Goal: Task Accomplishment & Management: Manage account settings

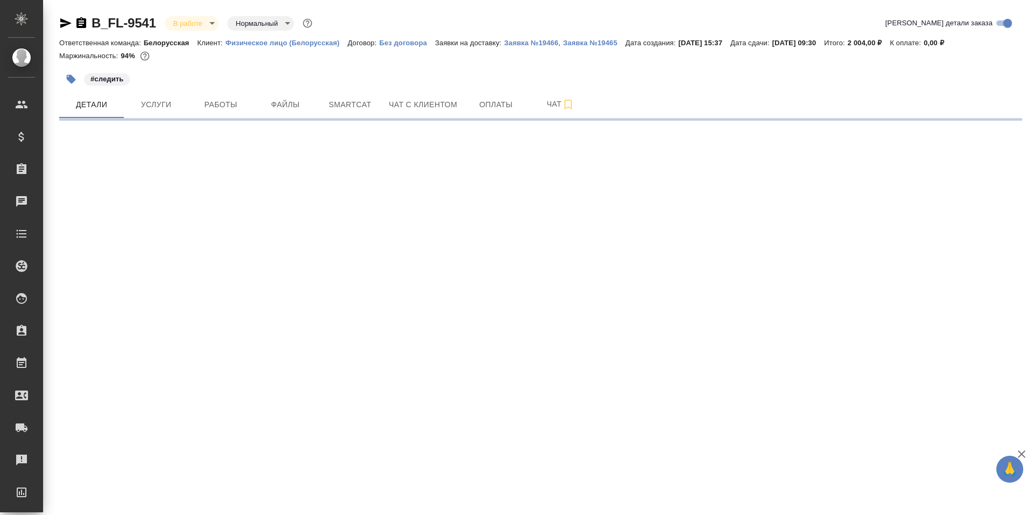
select select "RU"
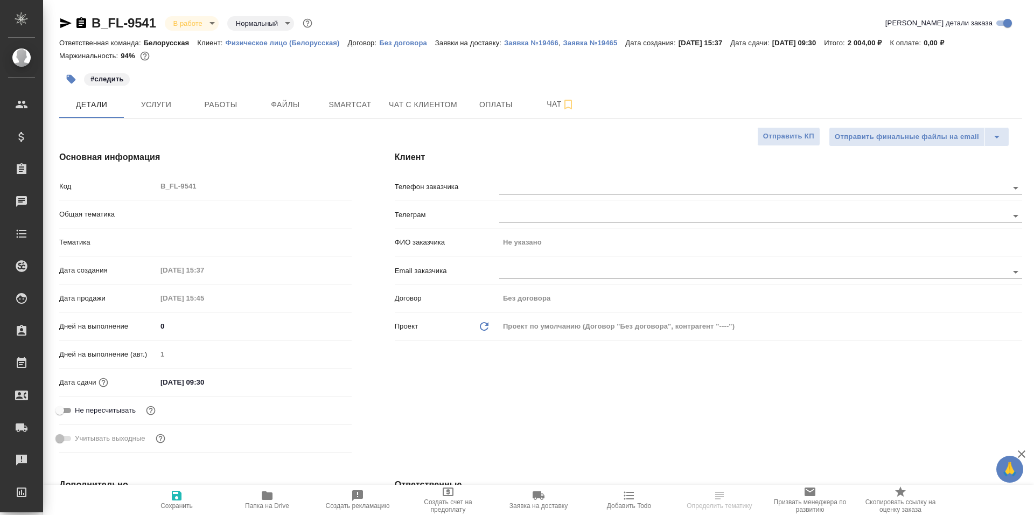
type textarea "x"
type input "Шаблонные документы"
type textarea "x"
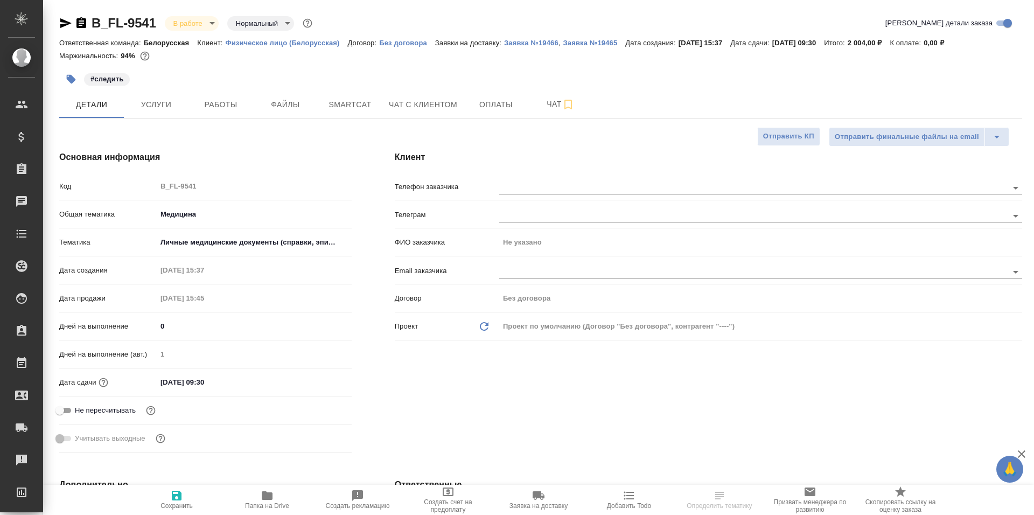
type textarea "x"
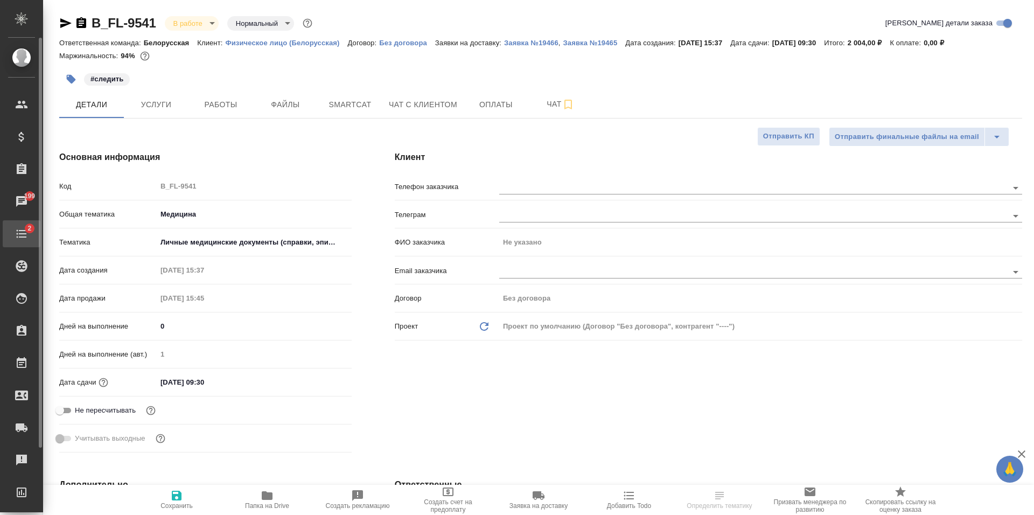
type textarea "x"
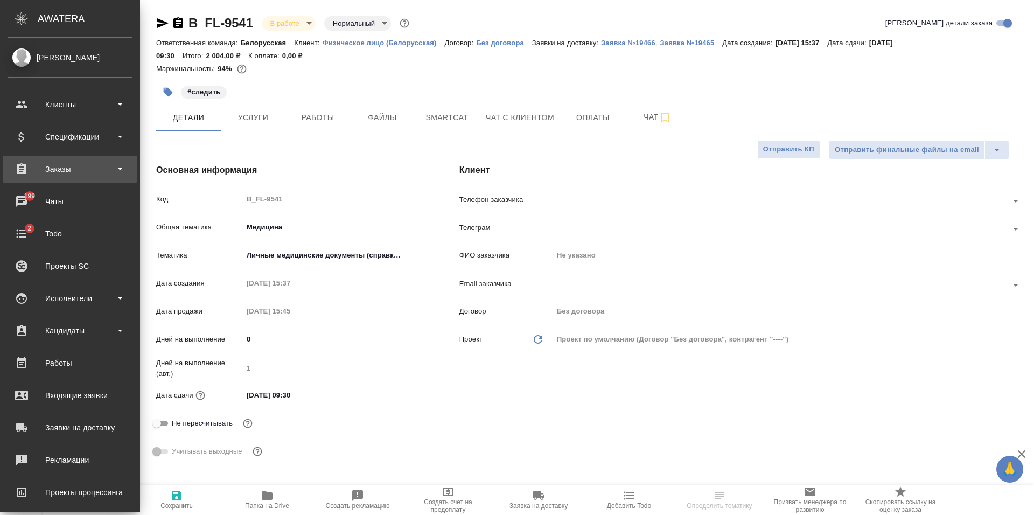
click at [70, 169] on div "Заказы" at bounding box center [70, 169] width 124 height 16
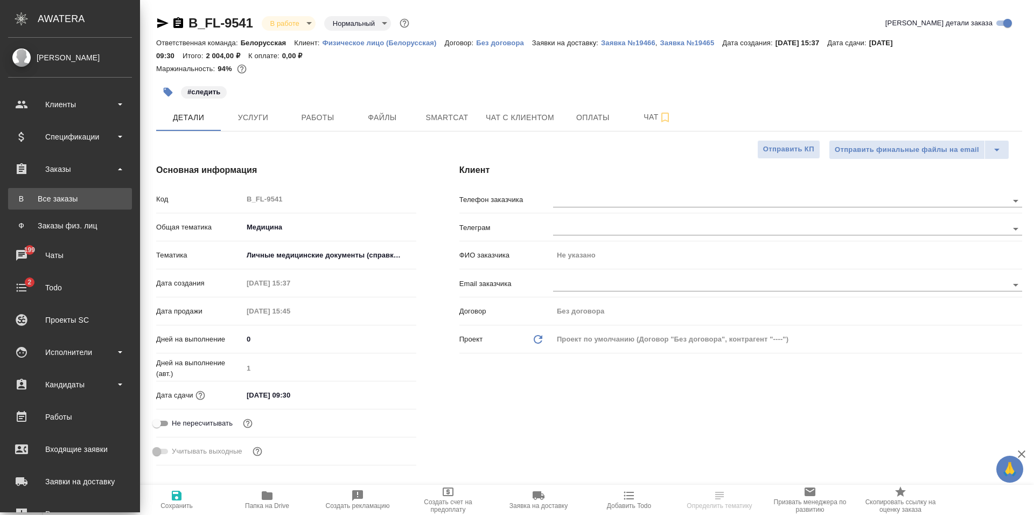
click at [73, 199] on div "Все заказы" at bounding box center [69, 198] width 113 height 11
type textarea "x"
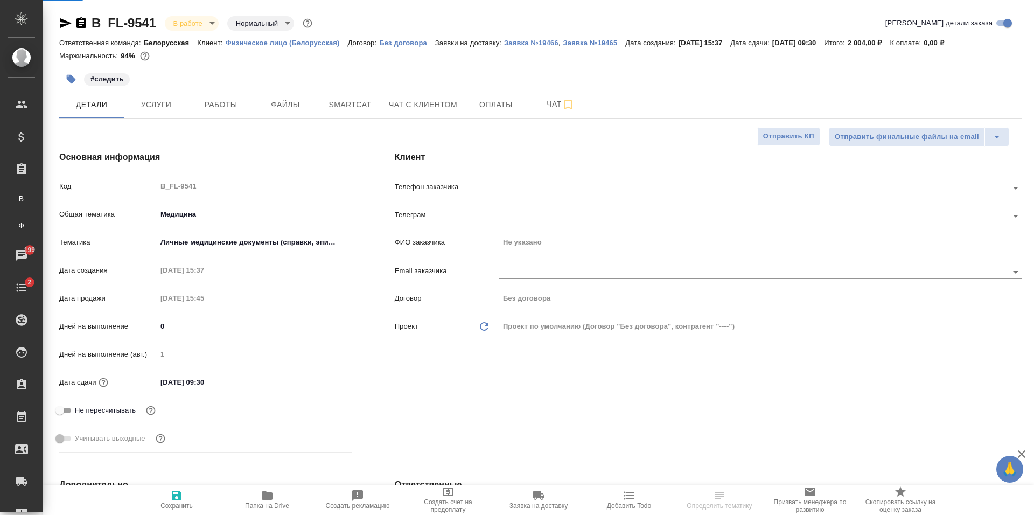
type textarea "x"
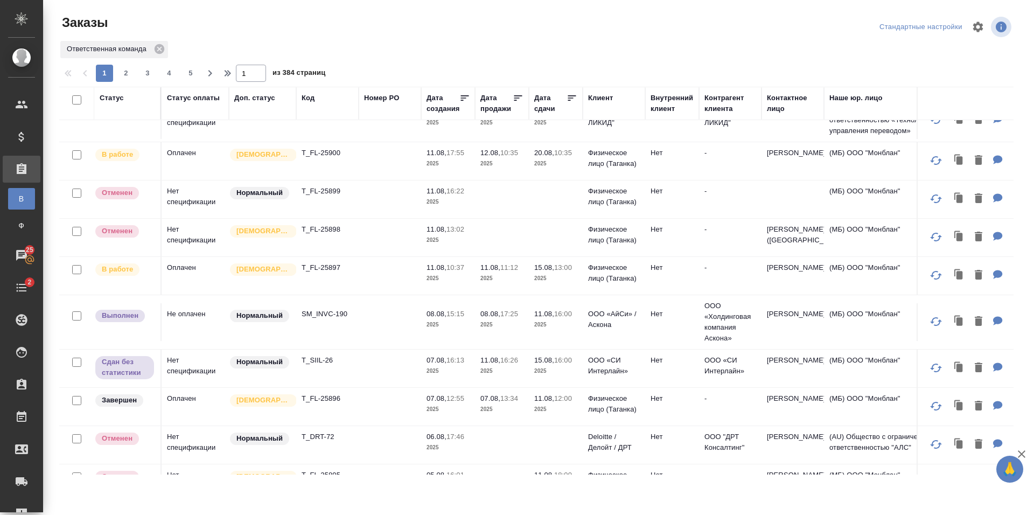
scroll to position [269, 0]
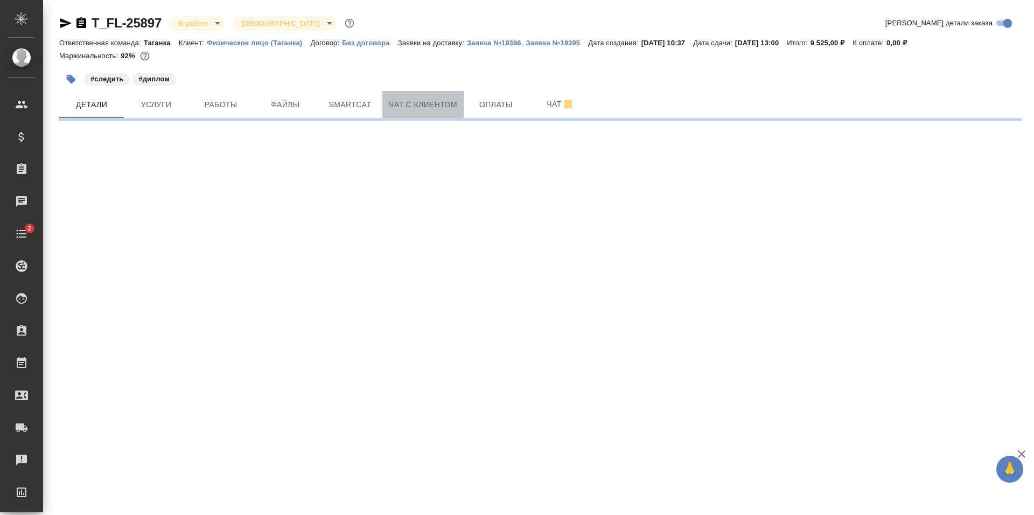
click at [428, 105] on span "Чат с клиентом" at bounding box center [423, 104] width 68 height 13
click at [106, 100] on span "Детали" at bounding box center [92, 104] width 52 height 13
select select "RU"
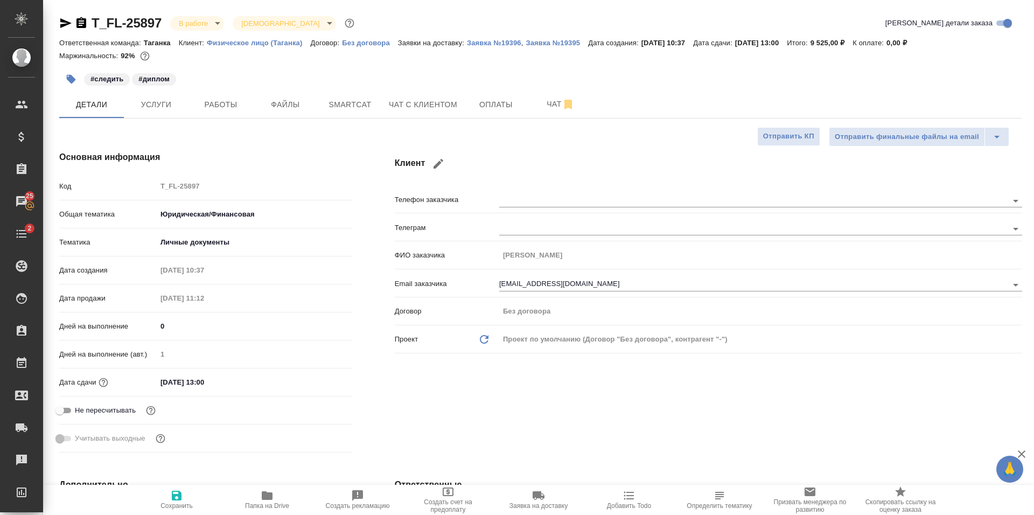
type textarea "x"
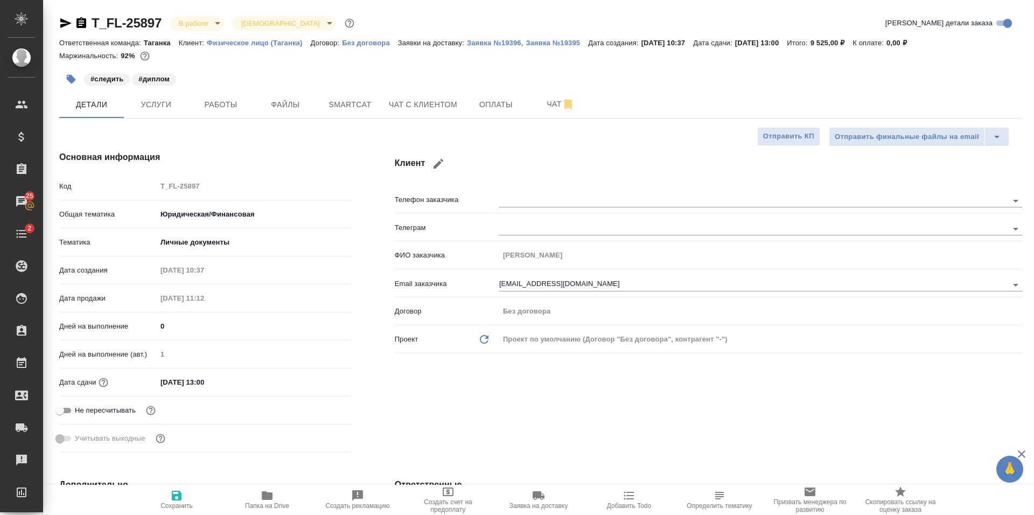
type textarea "x"
click at [484, 106] on span "Оплаты" at bounding box center [496, 104] width 52 height 13
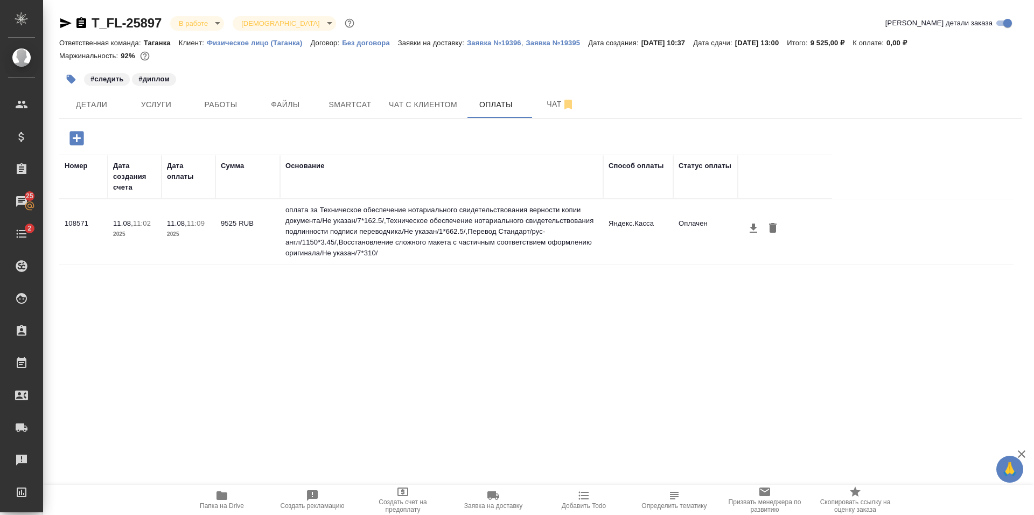
click at [613, 376] on div "Номер Дата создания счета Дата оплаты Сумма Основание Способ оплаты Статус опла…" at bounding box center [536, 316] width 955 height 323
click at [97, 101] on span "Детали" at bounding box center [92, 104] width 52 height 13
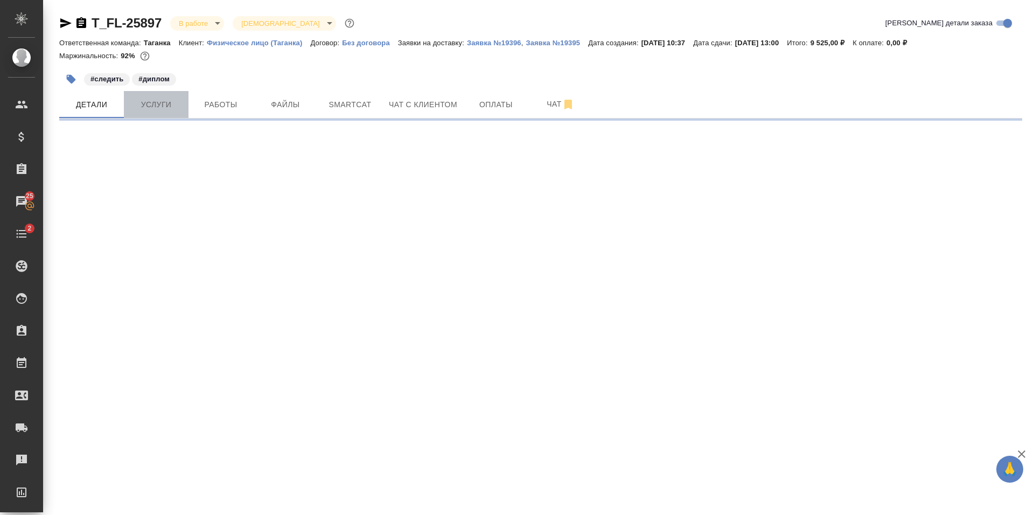
click at [149, 110] on span "Услуги" at bounding box center [156, 104] width 52 height 13
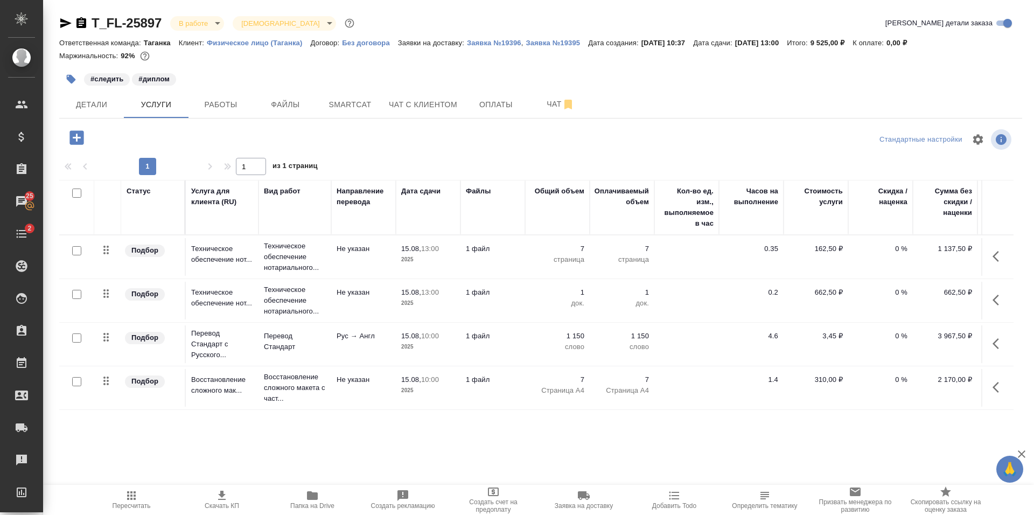
scroll to position [6, 0]
click at [89, 109] on span "Детали" at bounding box center [92, 104] width 52 height 13
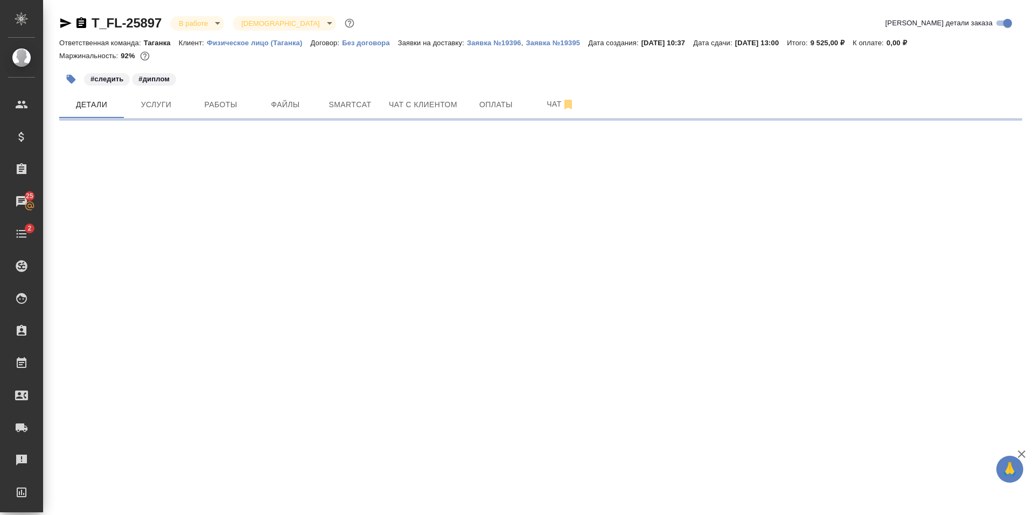
select select "RU"
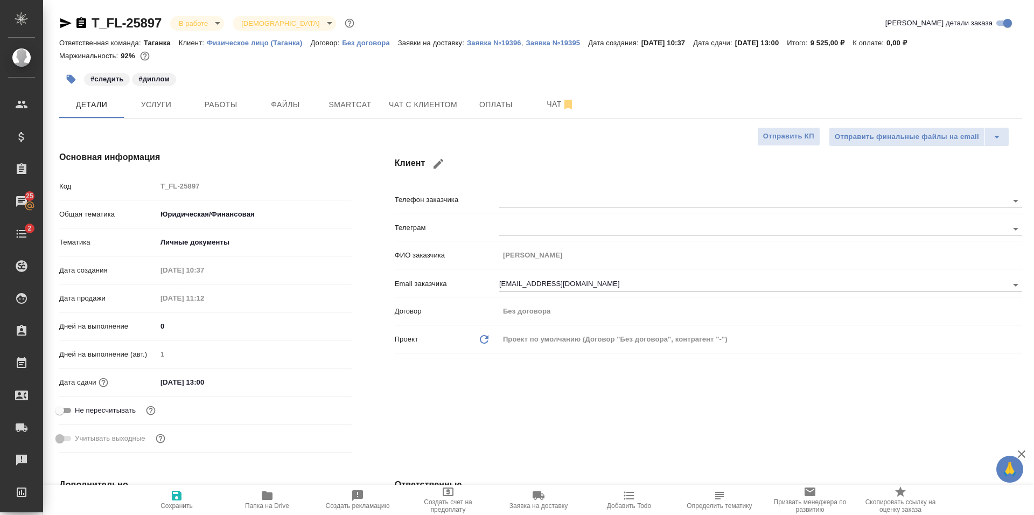
type textarea "x"
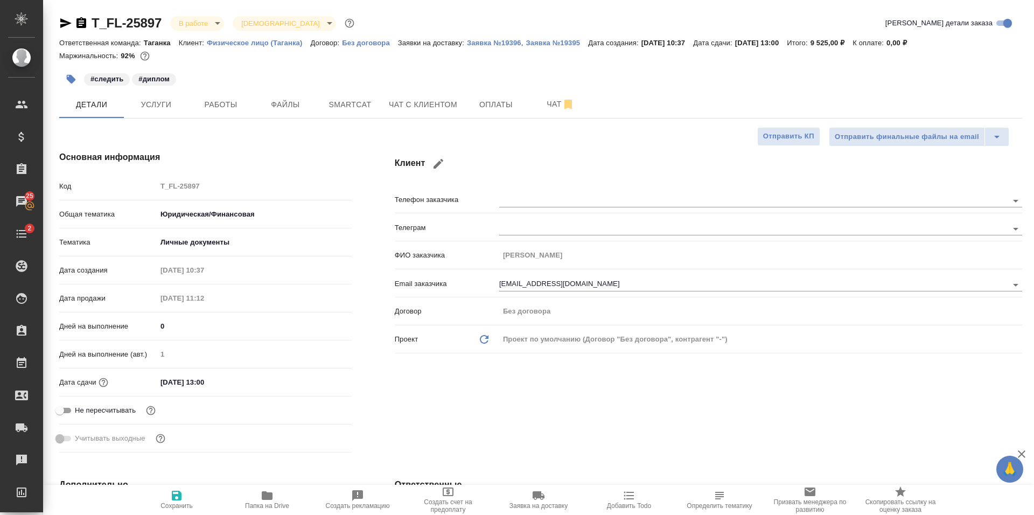
type textarea "x"
click at [159, 98] on span "Услуги" at bounding box center [156, 104] width 52 height 13
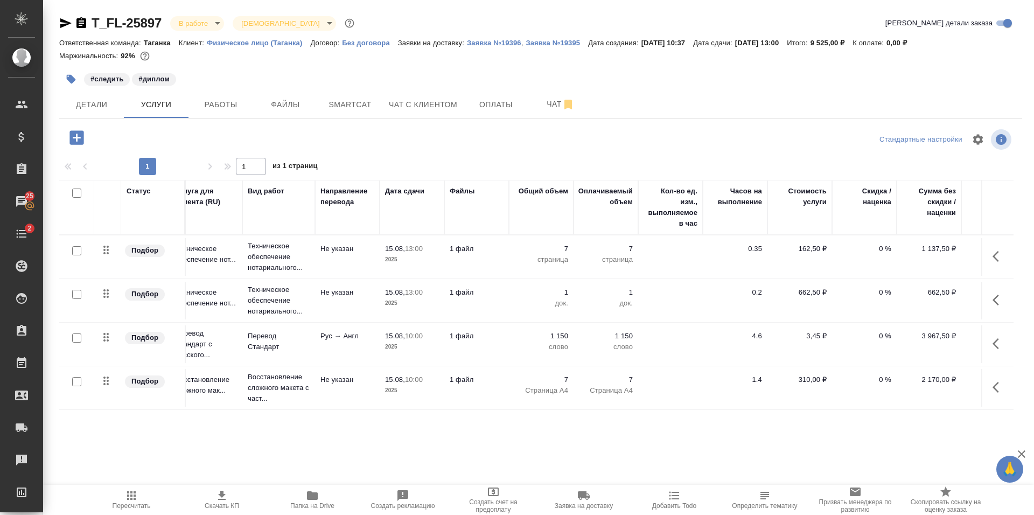
scroll to position [6, 0]
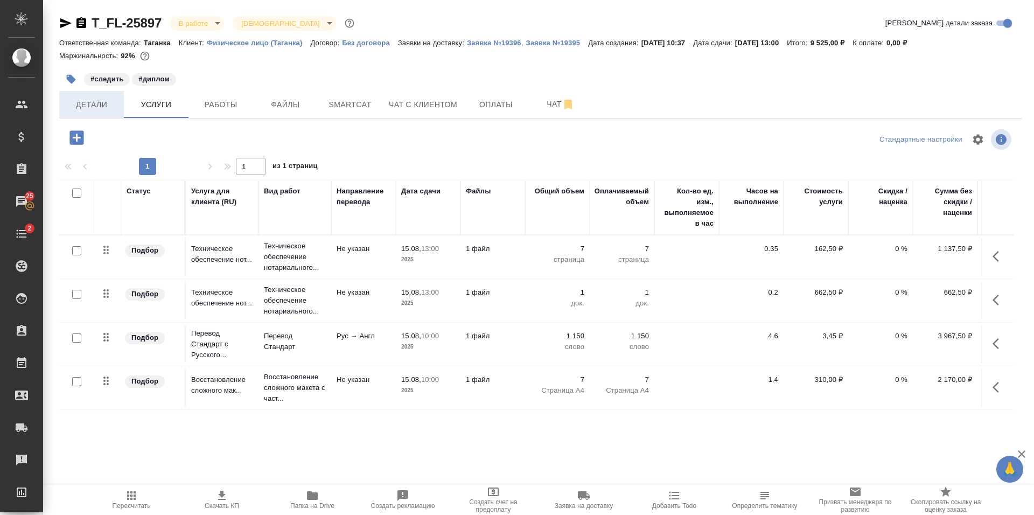
click at [95, 102] on span "Детали" at bounding box center [92, 104] width 52 height 13
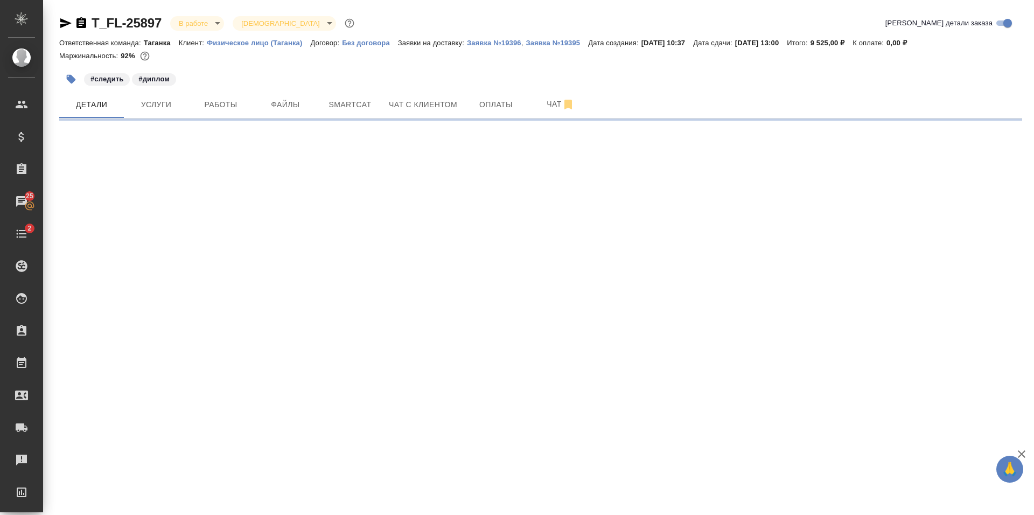
select select "RU"
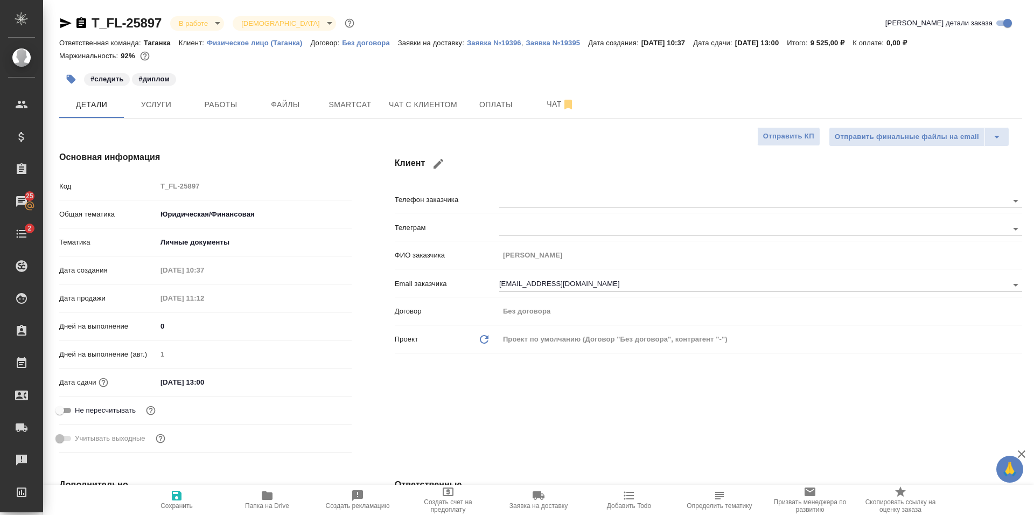
type textarea "x"
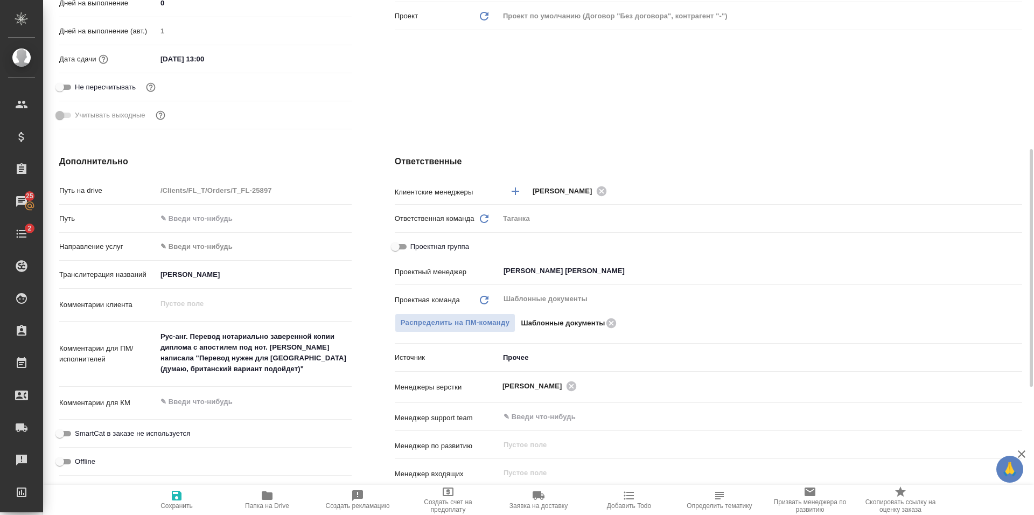
type textarea "x"
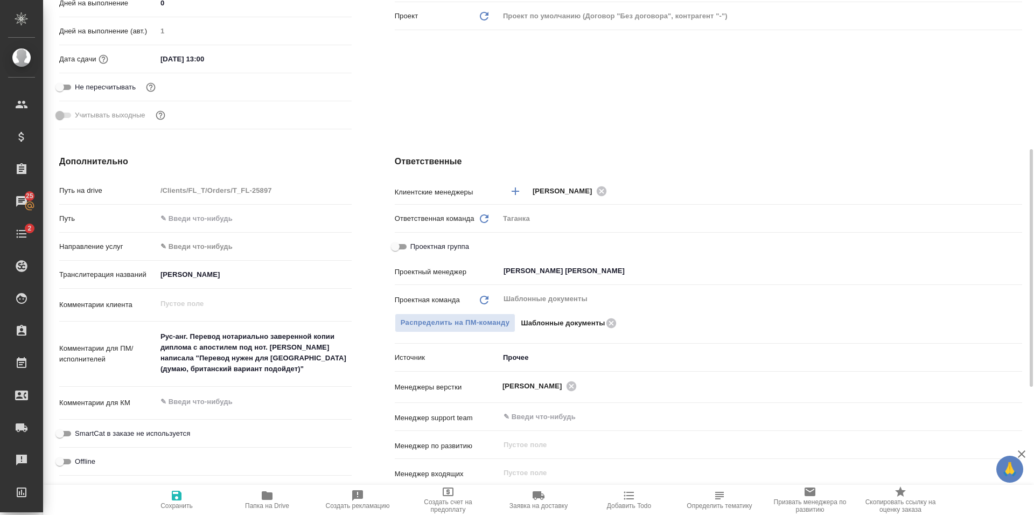
type textarea "x"
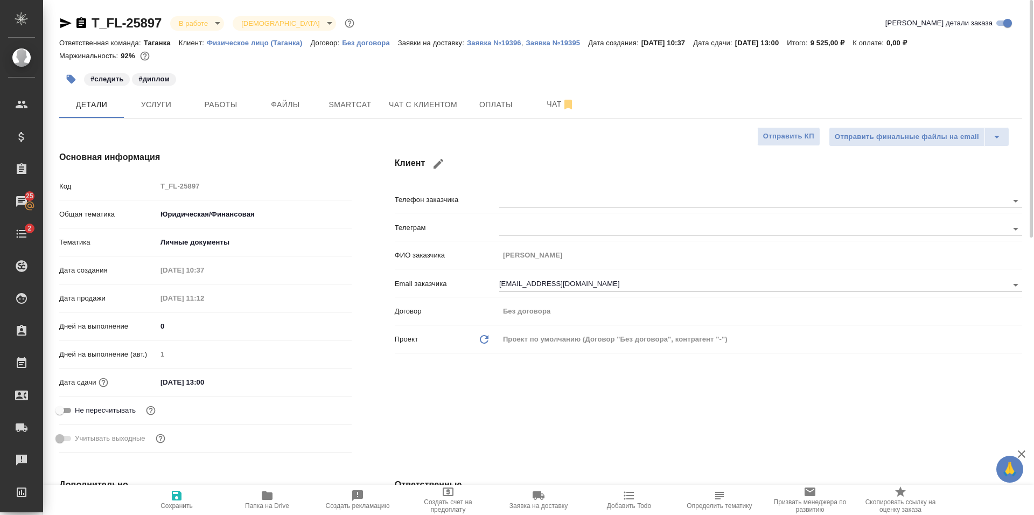
type textarea "x"
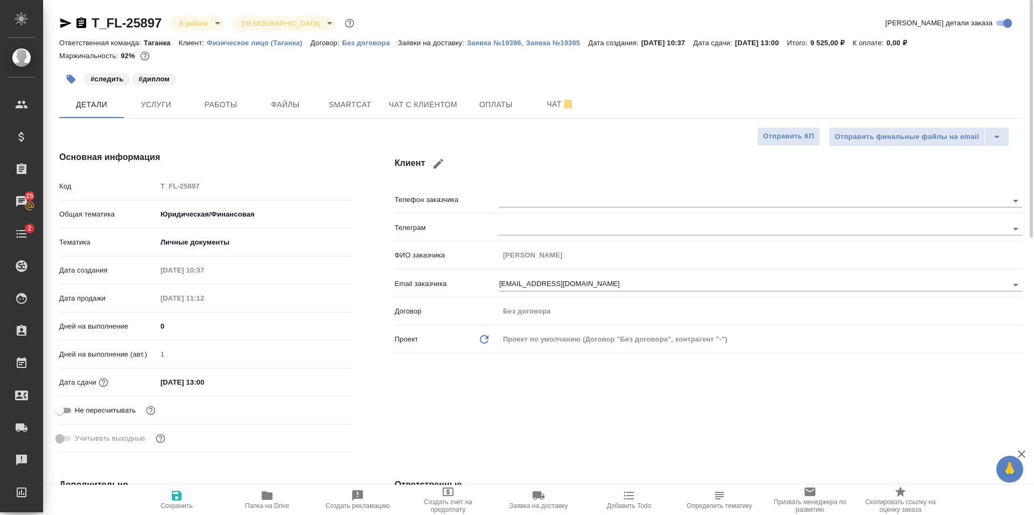
type textarea "x"
click at [234, 107] on span "Работы" at bounding box center [221, 104] width 52 height 13
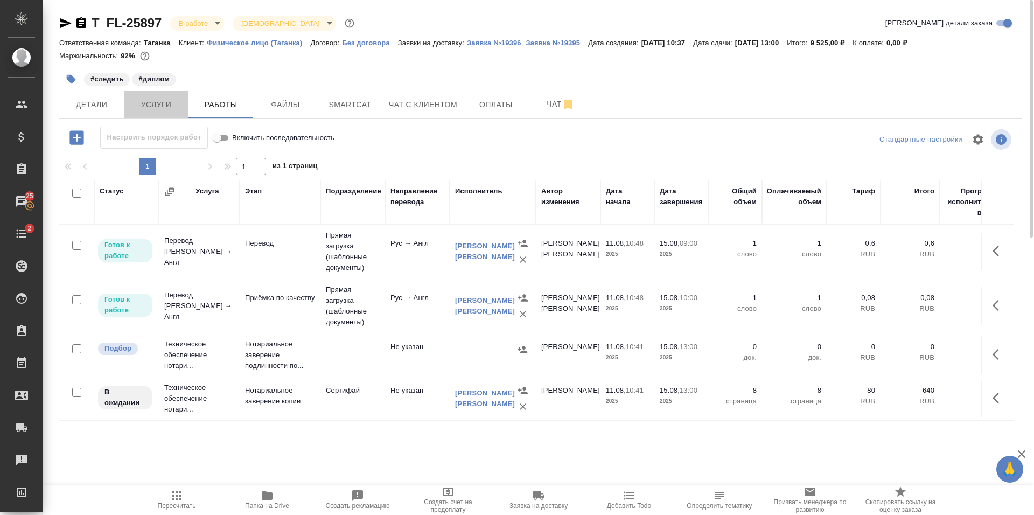
click at [169, 106] on span "Услуги" at bounding box center [156, 104] width 52 height 13
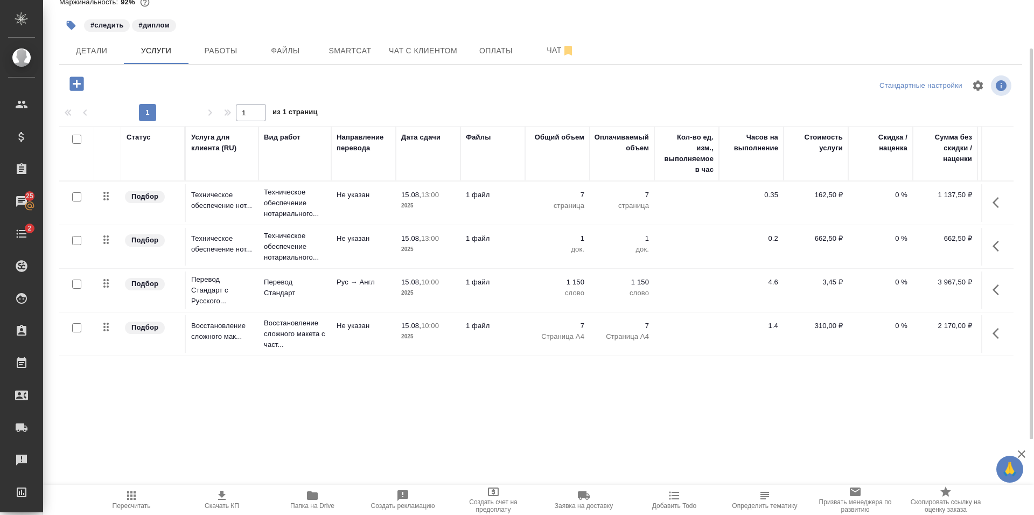
scroll to position [6, 0]
click at [436, 278] on p "10:00" at bounding box center [430, 282] width 18 height 8
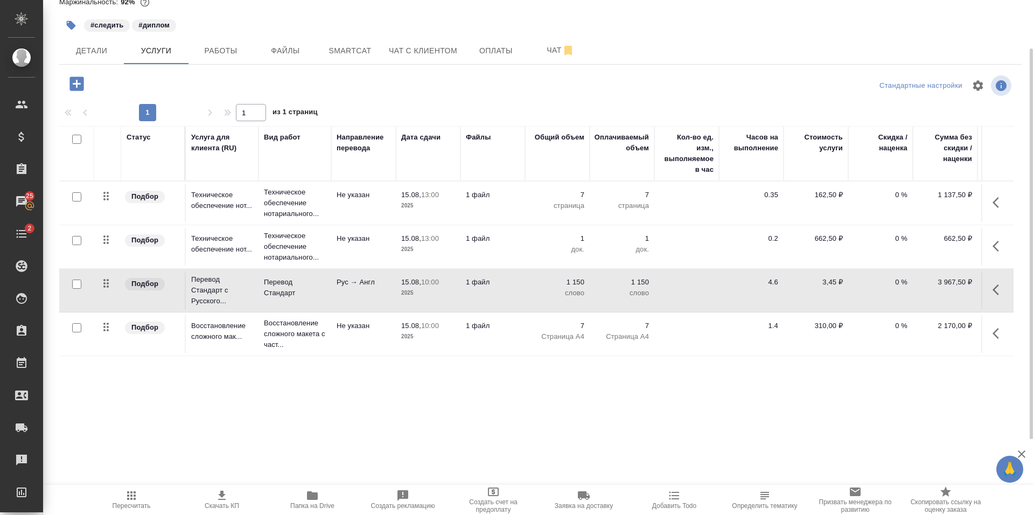
click at [436, 278] on p "10:00" at bounding box center [430, 282] width 18 height 8
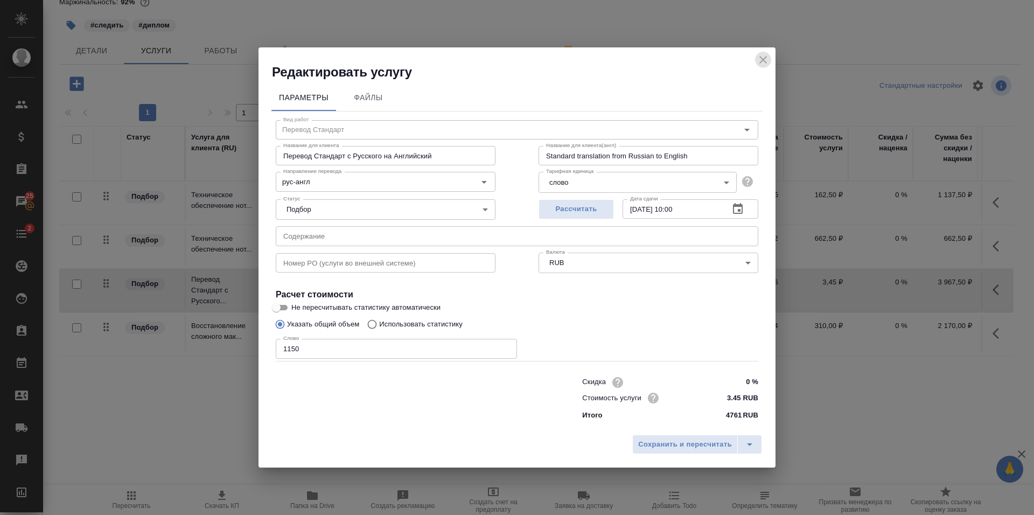
click at [759, 66] on icon "close" at bounding box center [763, 59] width 13 height 13
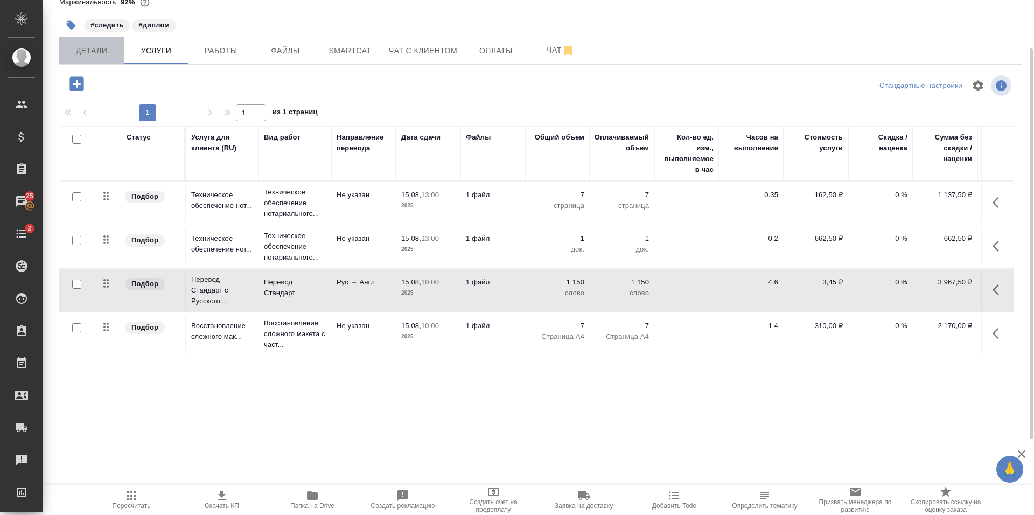
click at [83, 41] on button "Детали" at bounding box center [91, 50] width 65 height 27
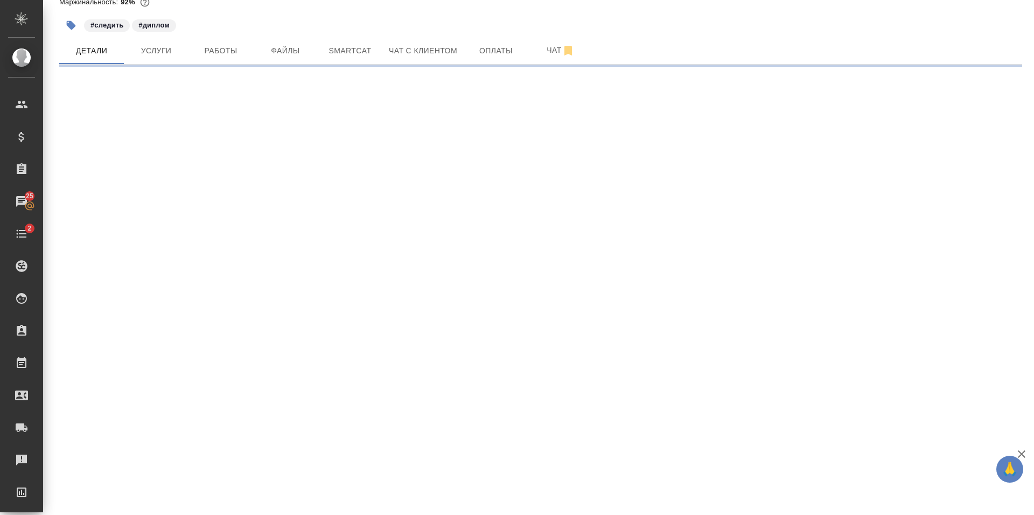
select select "RU"
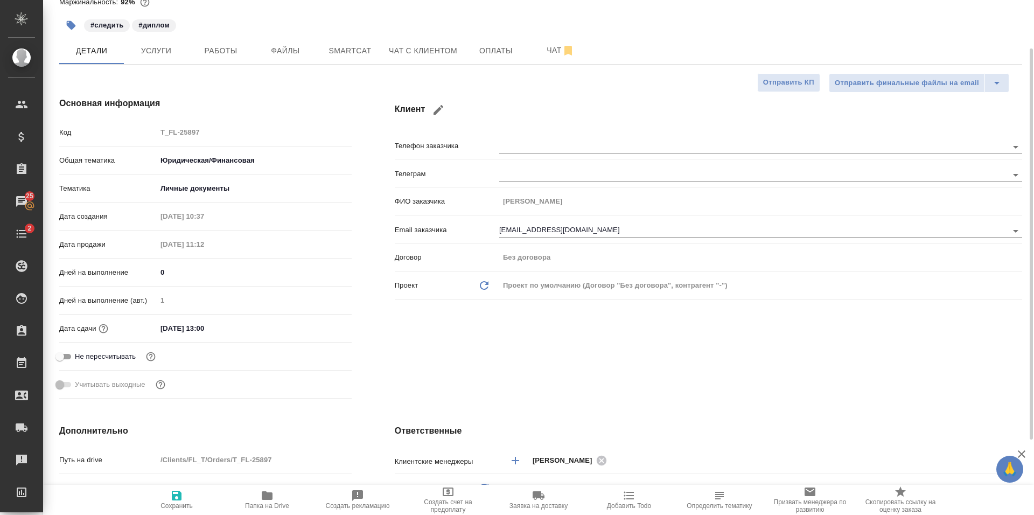
type textarea "x"
click at [209, 323] on input "15.08.2025 13:00" at bounding box center [204, 329] width 94 height 16
click at [321, 328] on icon "button" at bounding box center [320, 328] width 13 height 13
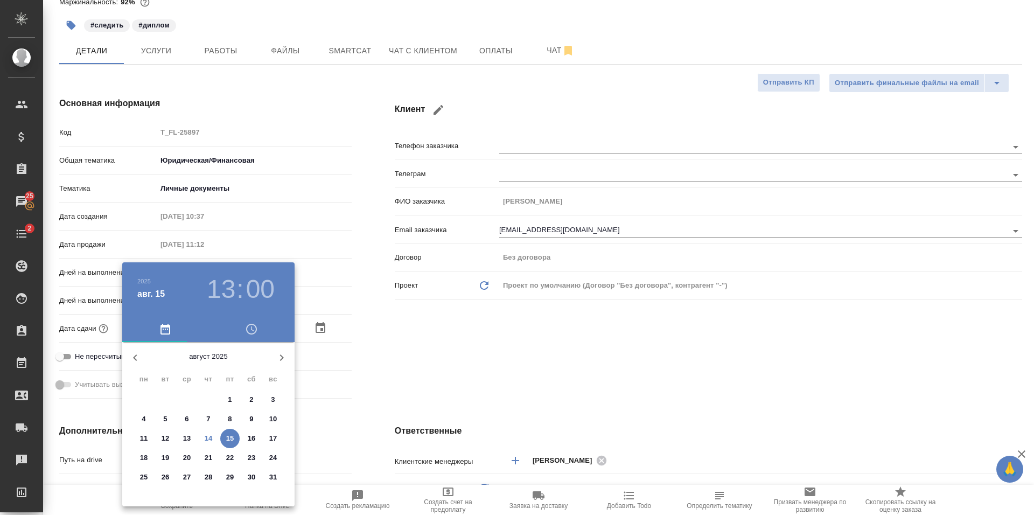
click at [229, 439] on p "15" at bounding box center [230, 438] width 8 height 11
type textarea "x"
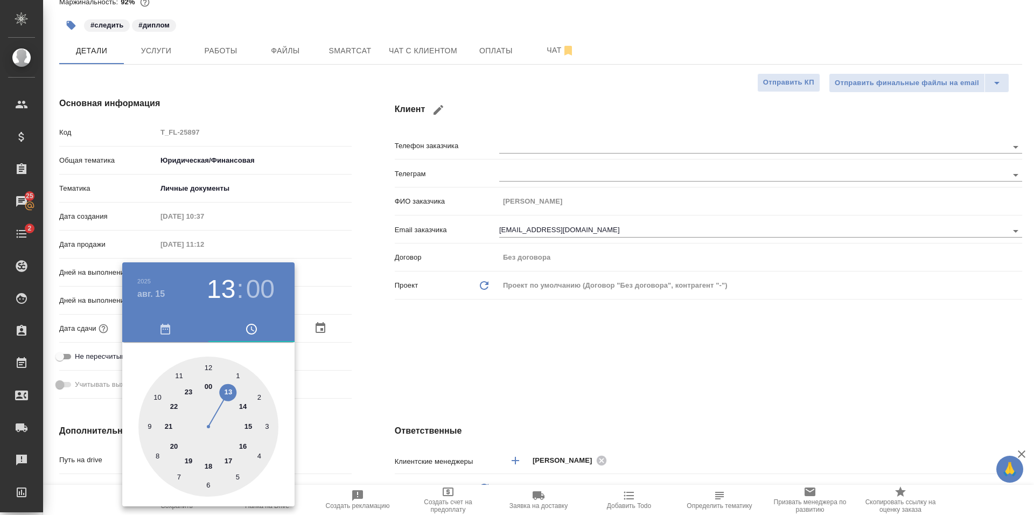
click at [228, 458] on div at bounding box center [208, 427] width 140 height 140
type input "15.08.2025 17:00"
type textarea "x"
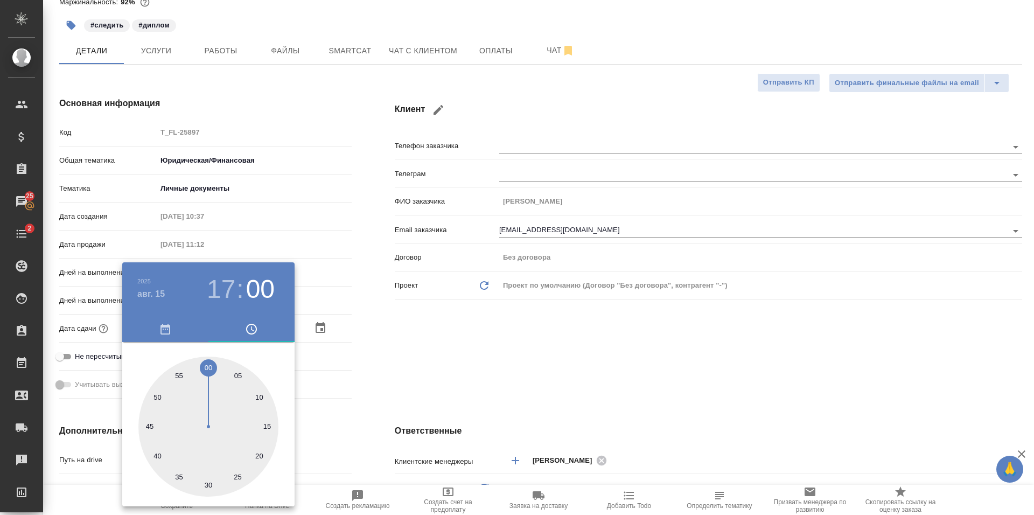
click at [390, 348] on div at bounding box center [517, 257] width 1034 height 515
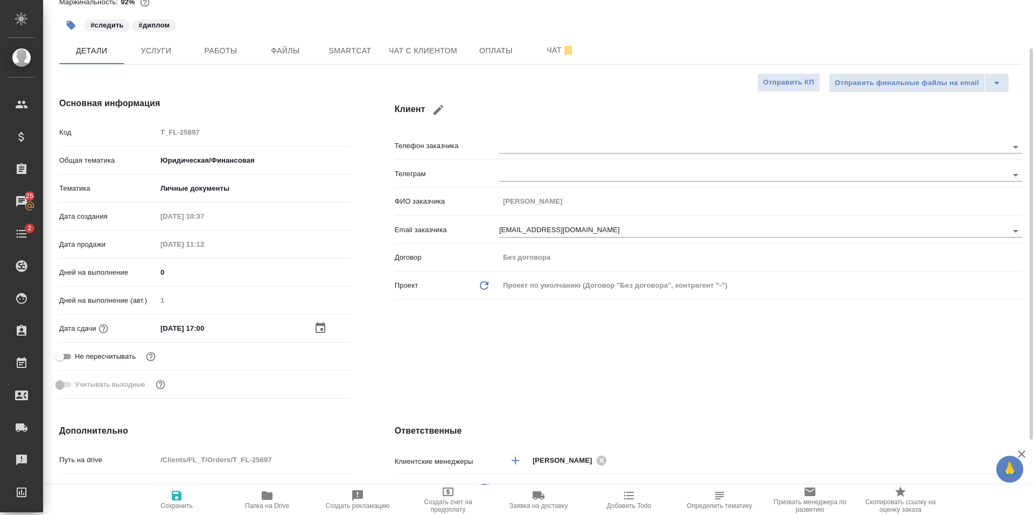
click at [183, 503] on span "Сохранить" at bounding box center [177, 506] width 32 height 8
type textarea "x"
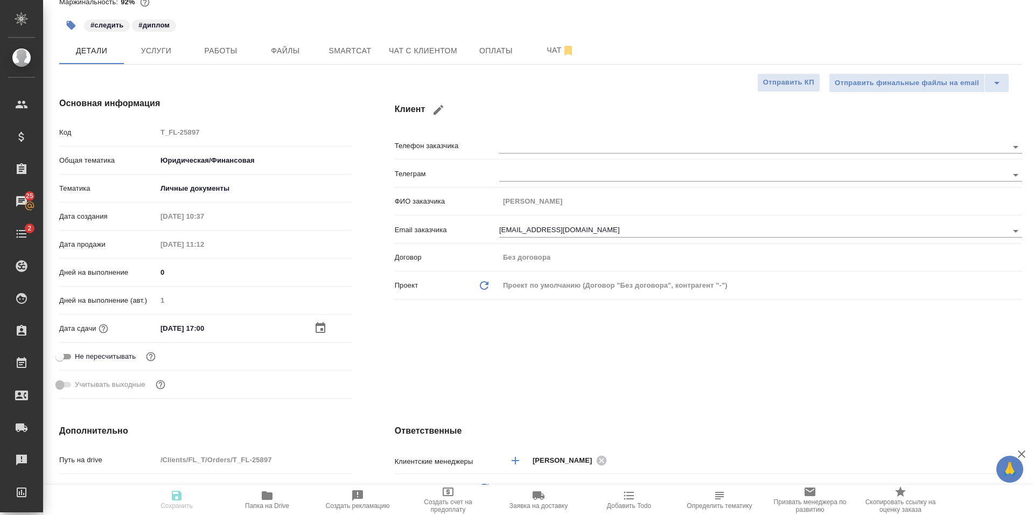
type textarea "x"
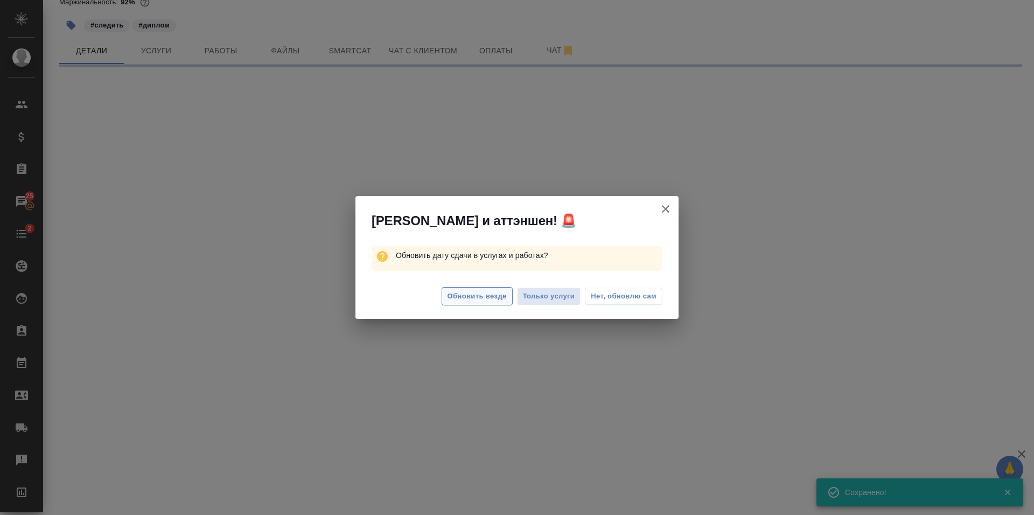
click at [494, 301] on span "Обновить везде" at bounding box center [477, 296] width 59 height 12
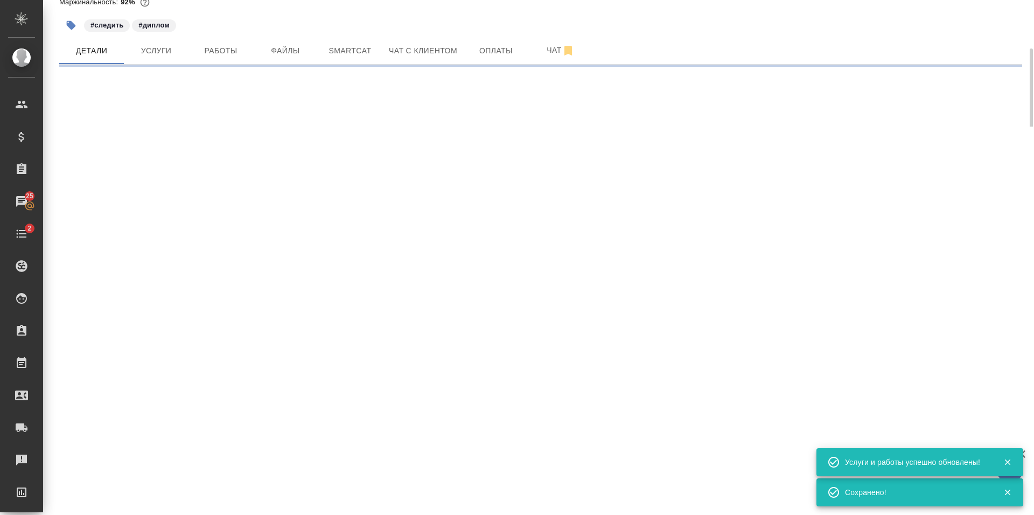
select select "RU"
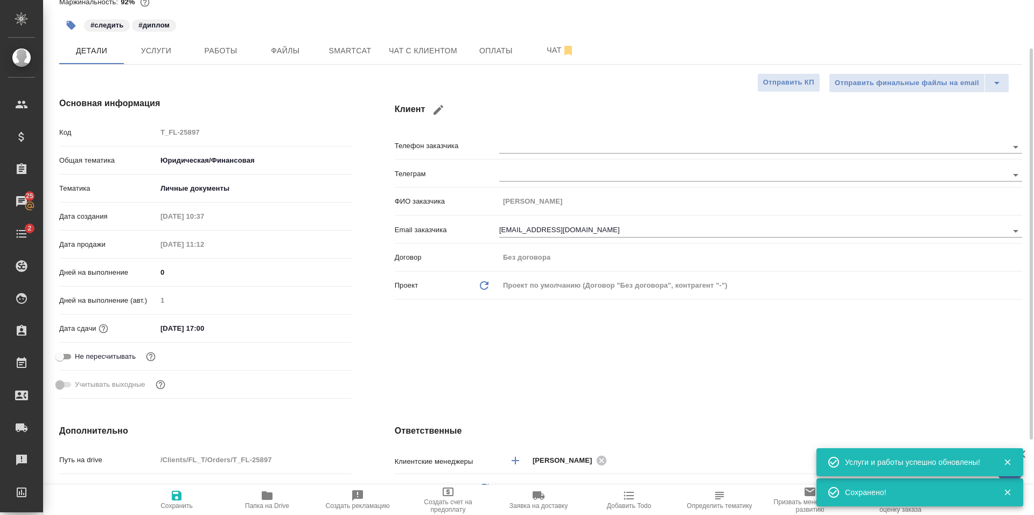
type textarea "x"
click at [227, 60] on button "Работы" at bounding box center [221, 50] width 65 height 27
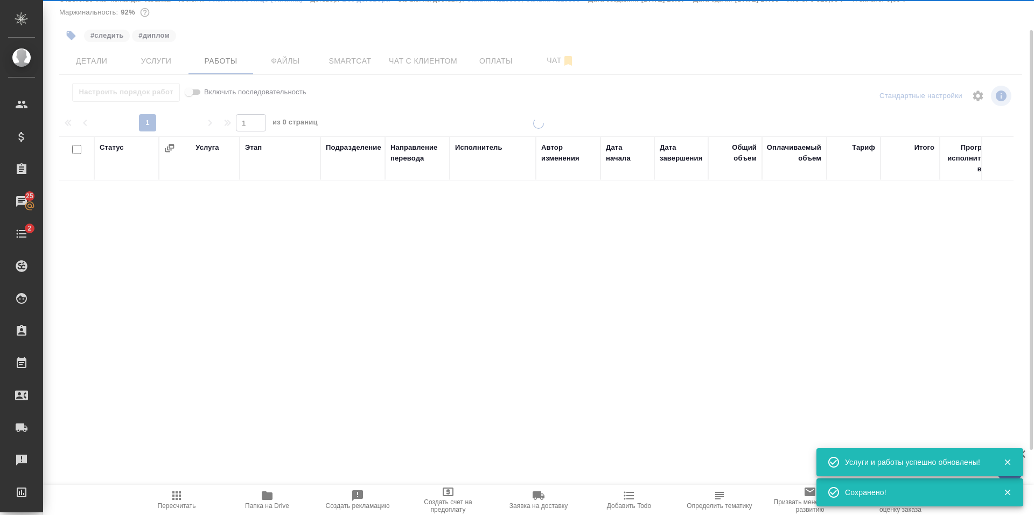
scroll to position [38, 0]
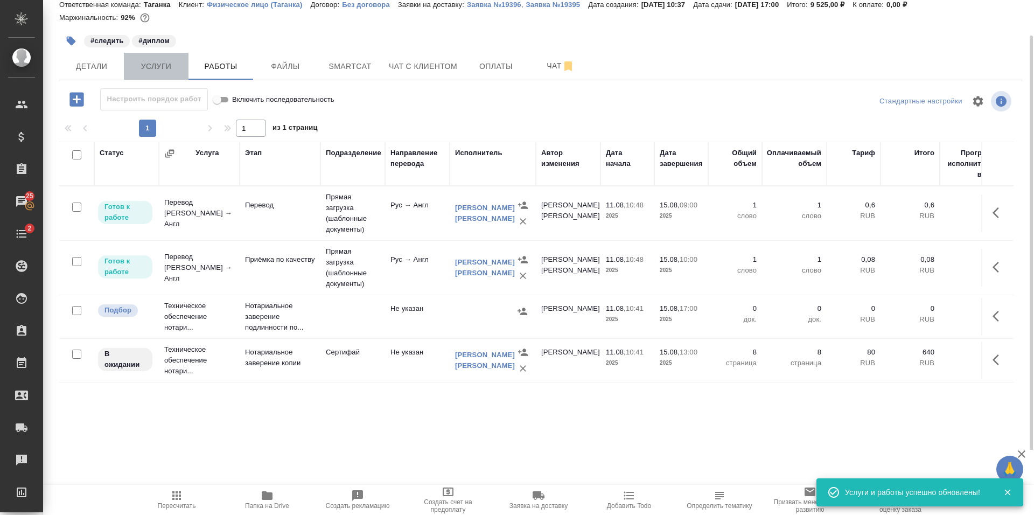
click at [166, 70] on span "Услуги" at bounding box center [156, 66] width 52 height 13
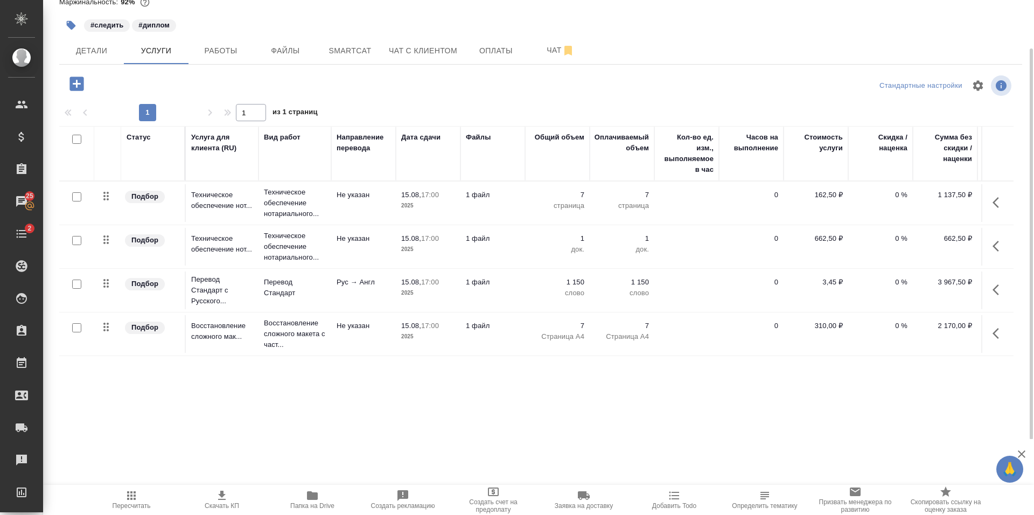
scroll to position [6, 0]
click at [435, 288] on p "2025" at bounding box center [428, 293] width 54 height 11
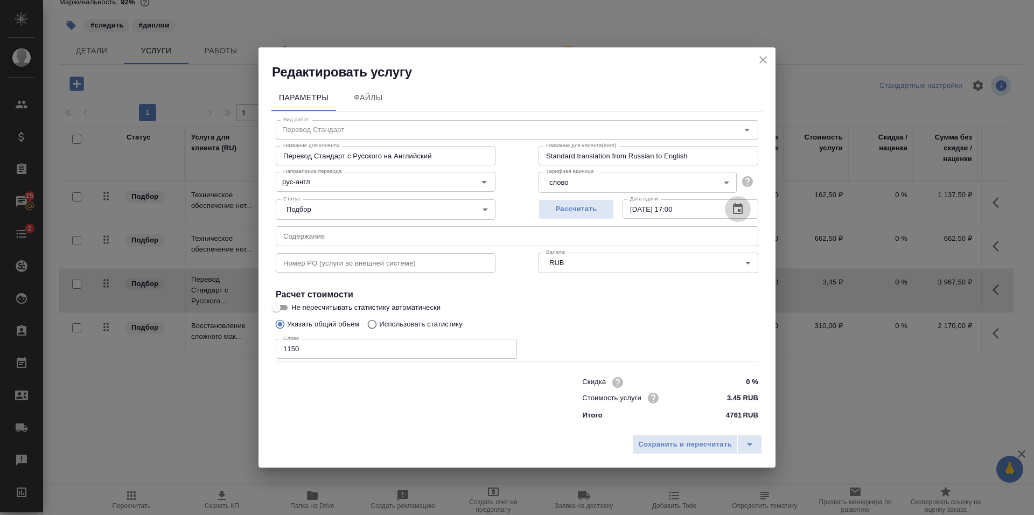
click at [738, 211] on icon "button" at bounding box center [738, 208] width 10 height 11
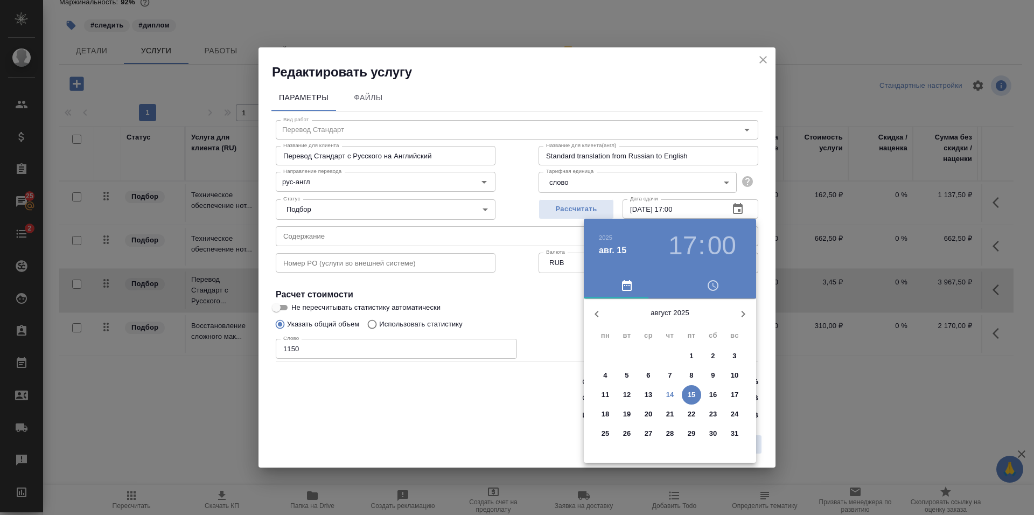
click at [695, 398] on p "15" at bounding box center [692, 395] width 8 height 11
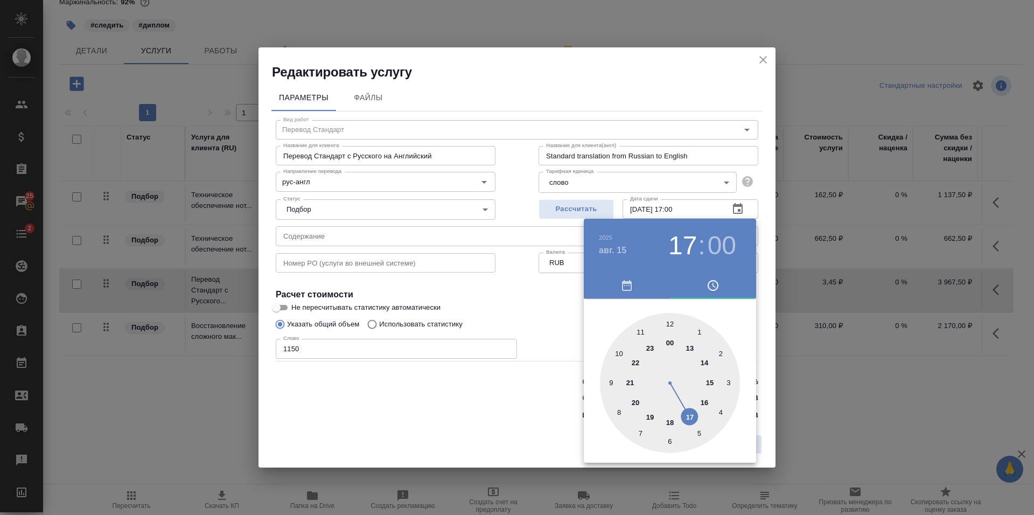
click at [705, 362] on div at bounding box center [670, 383] width 140 height 140
click at [671, 441] on div at bounding box center [670, 383] width 140 height 140
type input "15.08.2025 14:30"
click at [538, 307] on div at bounding box center [517, 257] width 1034 height 515
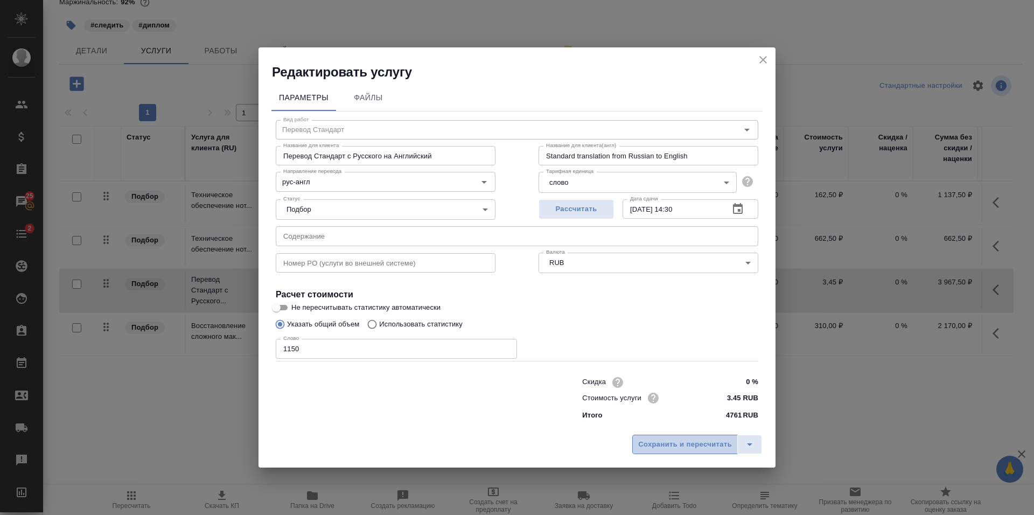
click at [701, 437] on button "Сохранить и пересчитать" at bounding box center [686, 444] width 106 height 19
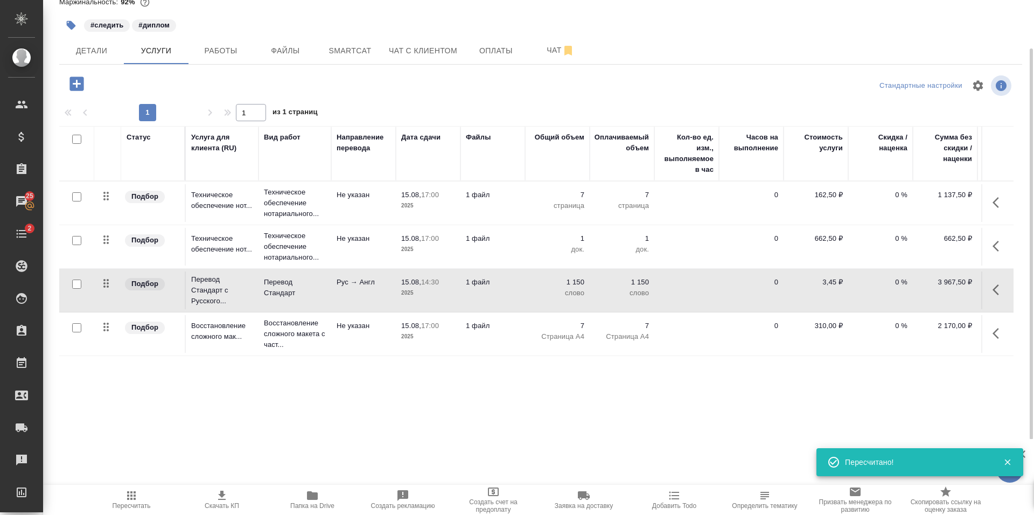
click at [411, 331] on p "2025" at bounding box center [428, 336] width 54 height 11
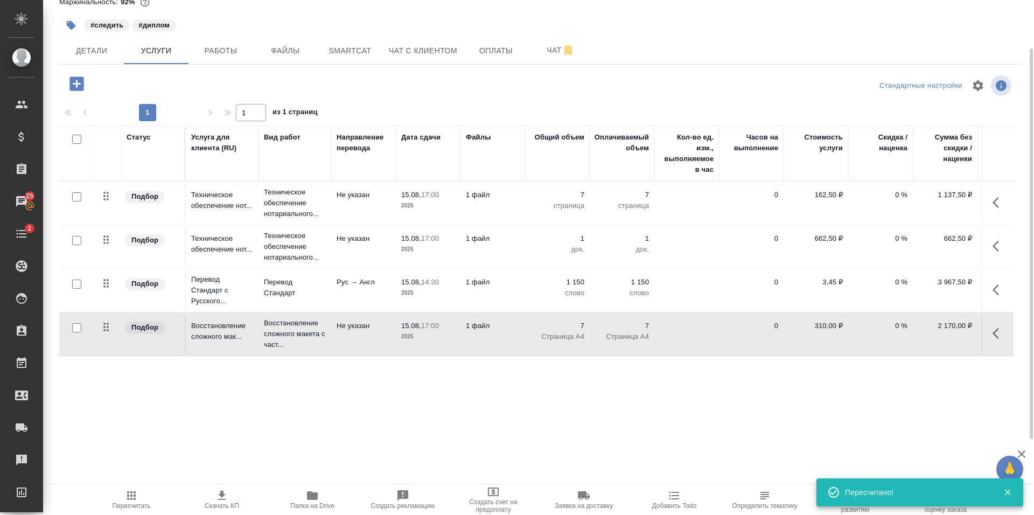
click at [411, 331] on p "2025" at bounding box center [428, 336] width 54 height 11
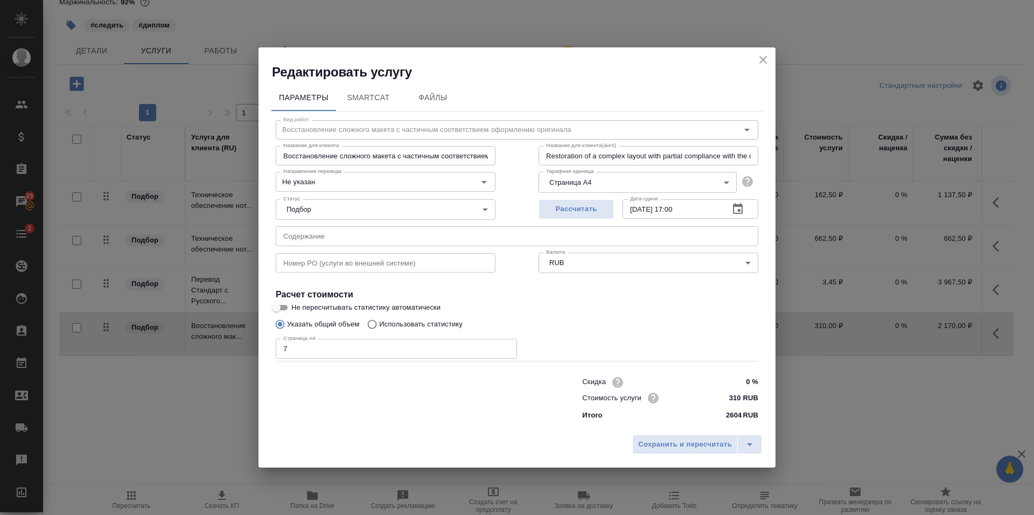
click at [739, 208] on icon "button" at bounding box center [738, 209] width 13 height 13
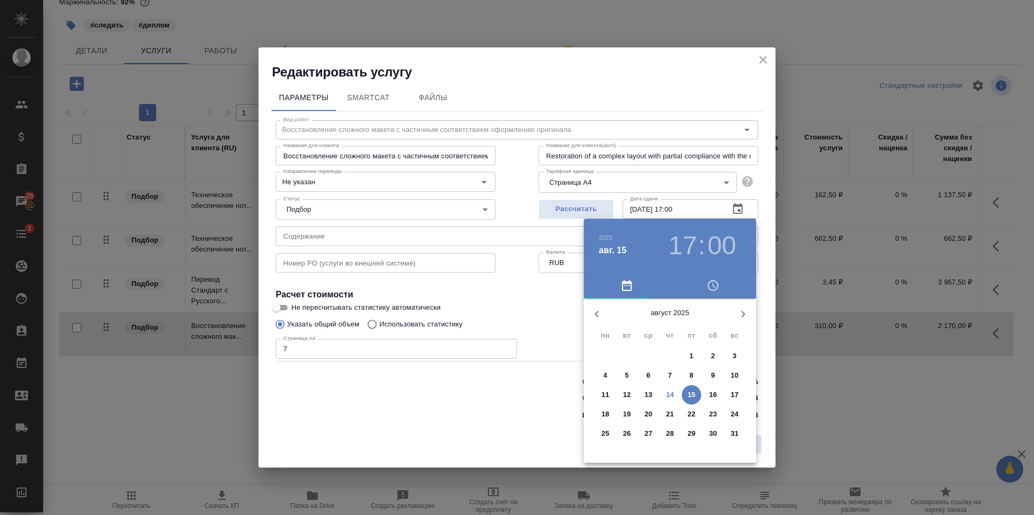
click at [696, 398] on span "15" at bounding box center [691, 395] width 19 height 11
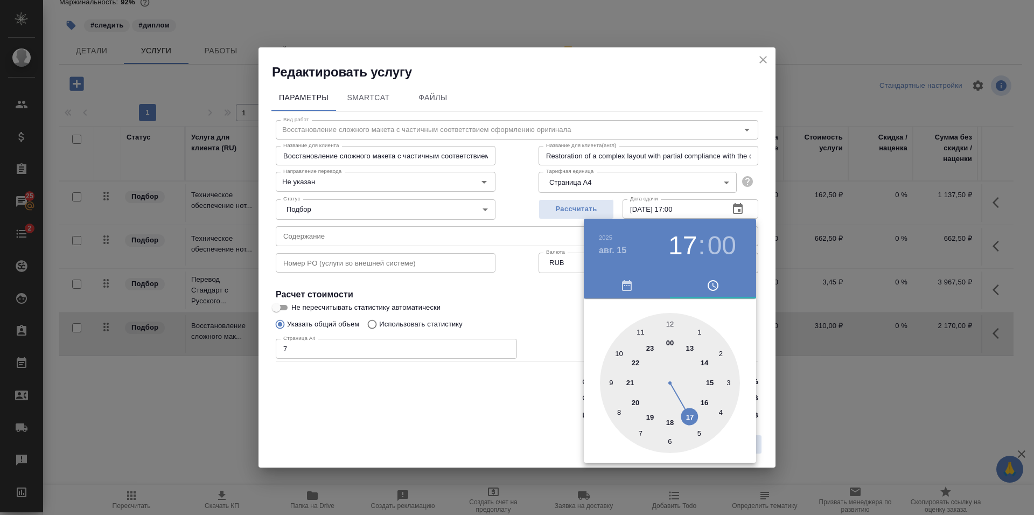
click at [711, 384] on div at bounding box center [670, 383] width 140 height 140
type input "15.08.2025 15:00"
click at [537, 312] on div at bounding box center [517, 257] width 1034 height 515
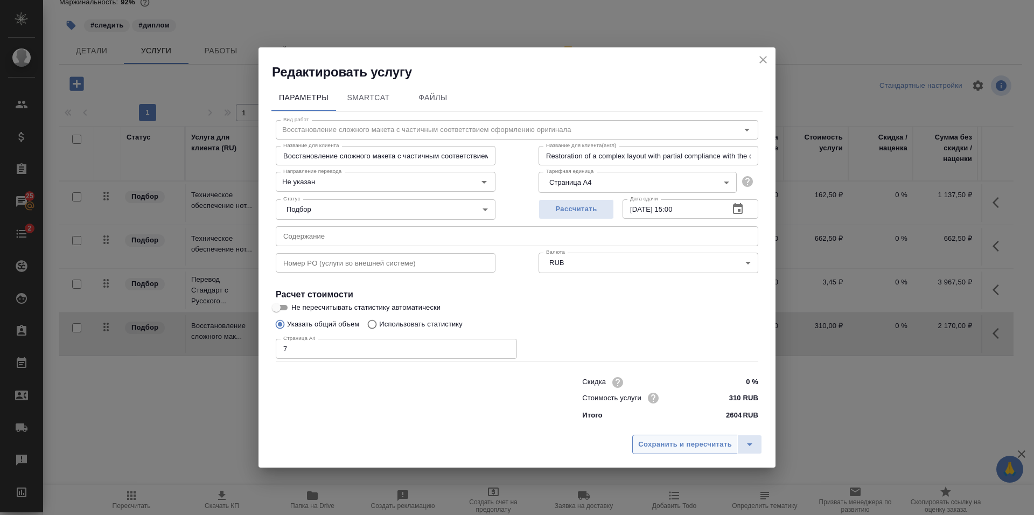
click at [682, 450] on span "Сохранить и пересчитать" at bounding box center [685, 445] width 94 height 12
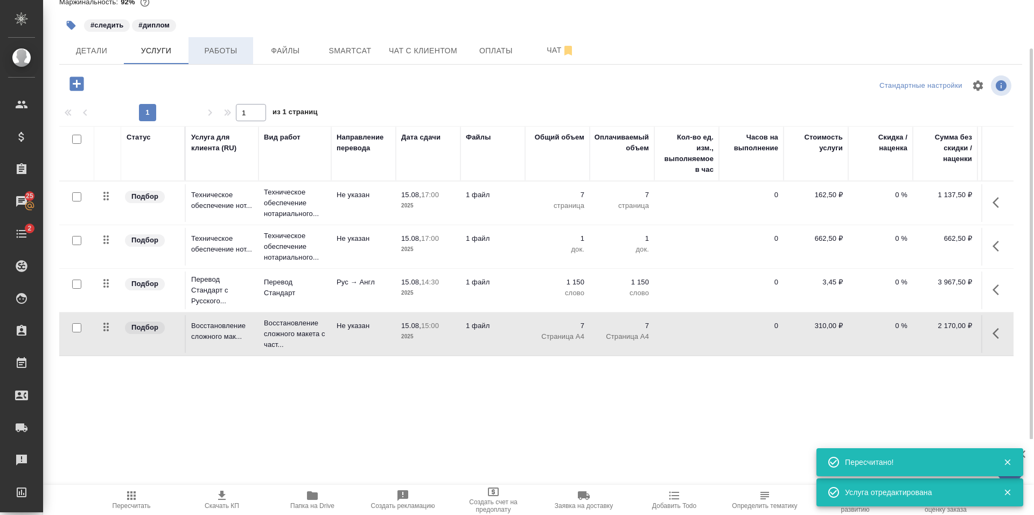
click at [216, 50] on span "Работы" at bounding box center [221, 50] width 52 height 13
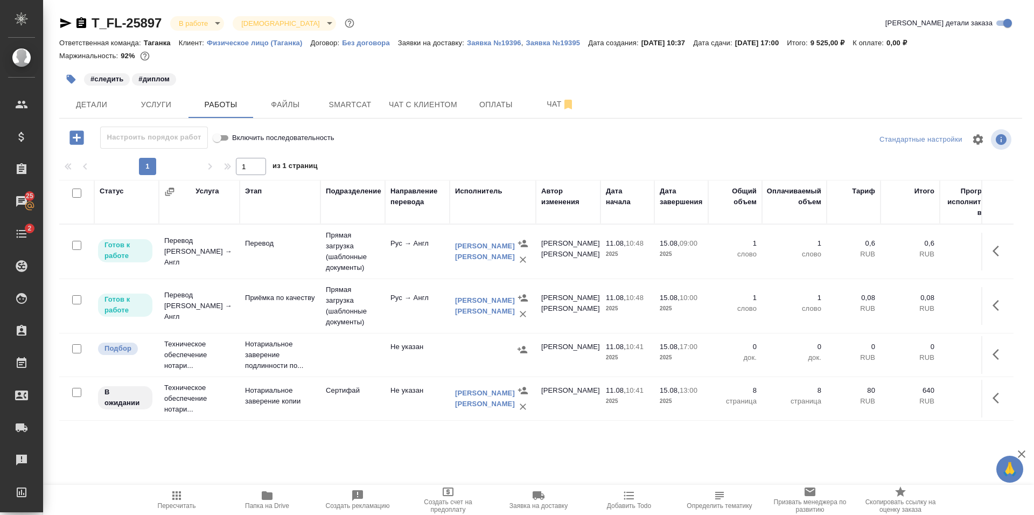
scroll to position [17, 0]
click at [360, 101] on span "Smartcat" at bounding box center [350, 104] width 52 height 13
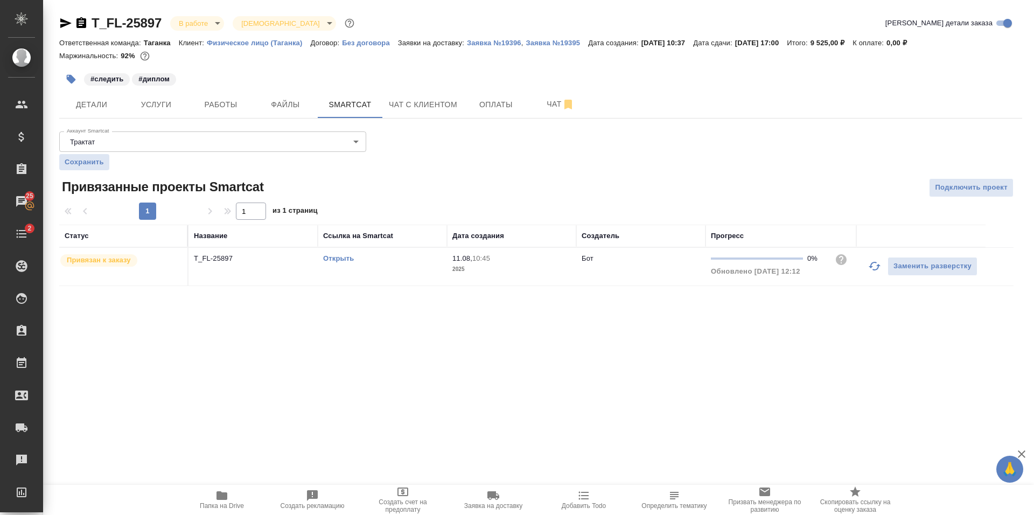
click at [337, 264] on div "Открыть" at bounding box center [382, 258] width 119 height 11
click at [346, 262] on link "Открыть" at bounding box center [338, 258] width 31 height 8
click at [231, 113] on button "Работы" at bounding box center [221, 104] width 65 height 27
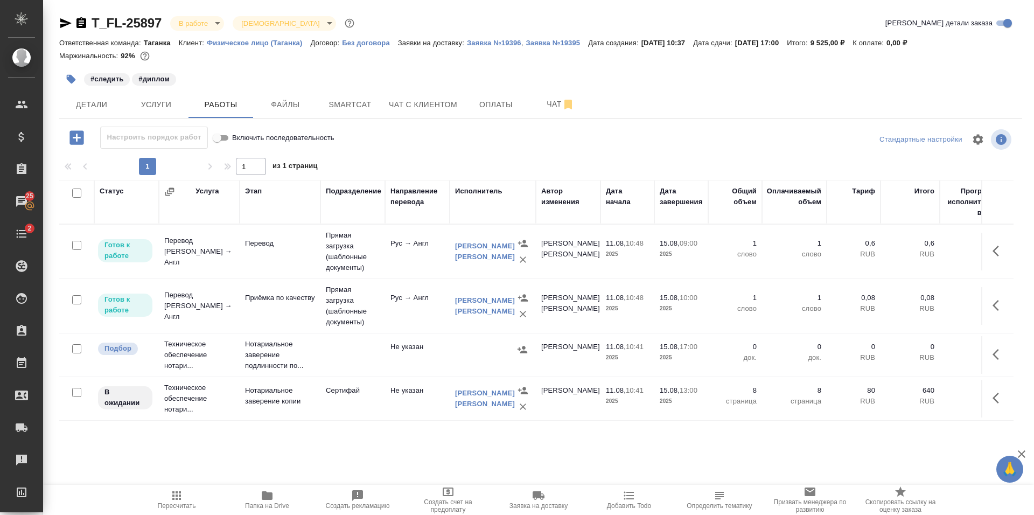
scroll to position [17, 0]
click at [353, 103] on span "Smartcat" at bounding box center [350, 104] width 52 height 13
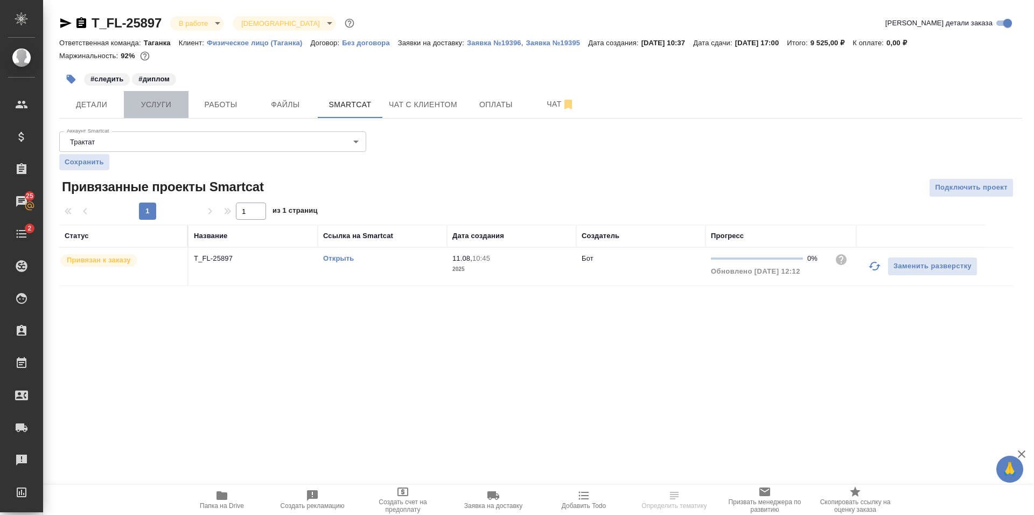
click at [151, 106] on span "Услуги" at bounding box center [156, 104] width 52 height 13
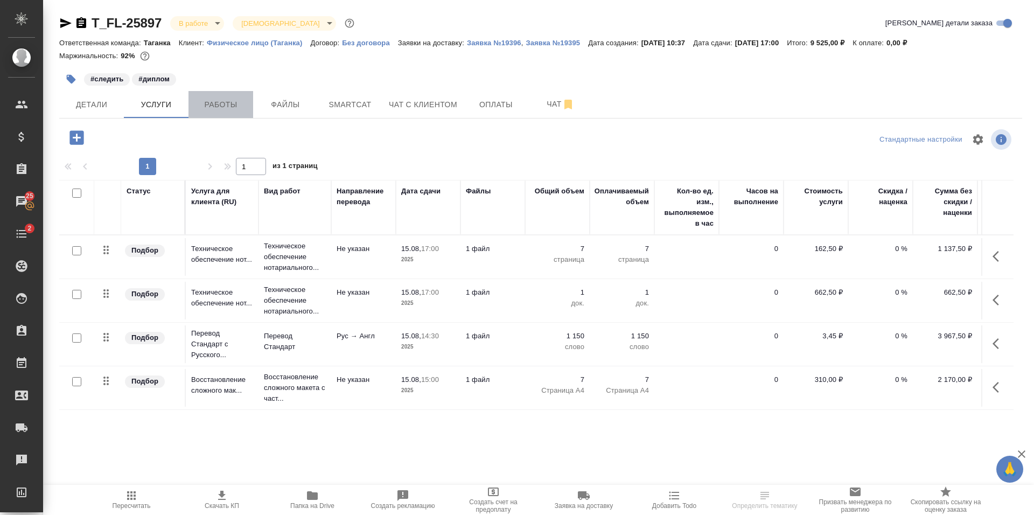
click at [230, 107] on span "Работы" at bounding box center [221, 104] width 52 height 13
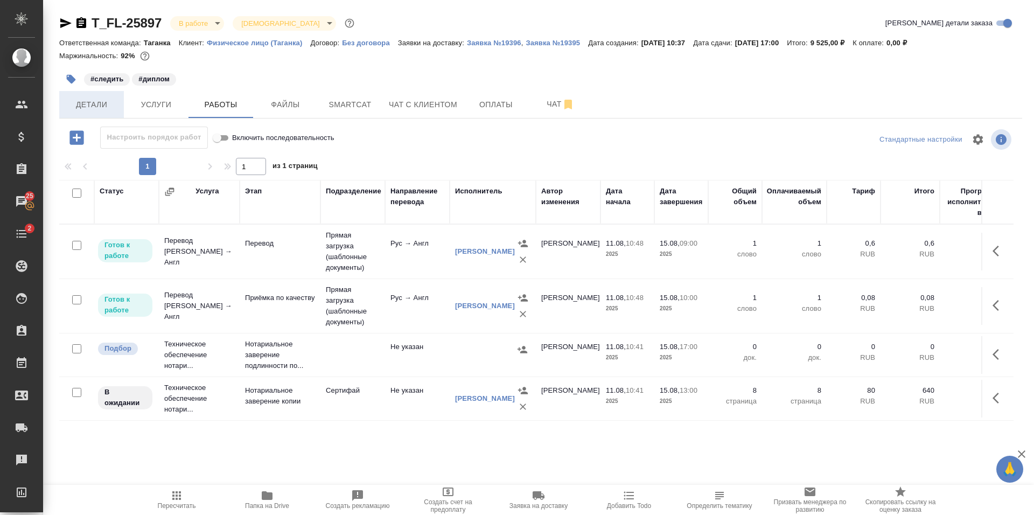
click at [90, 99] on span "Детали" at bounding box center [92, 104] width 52 height 13
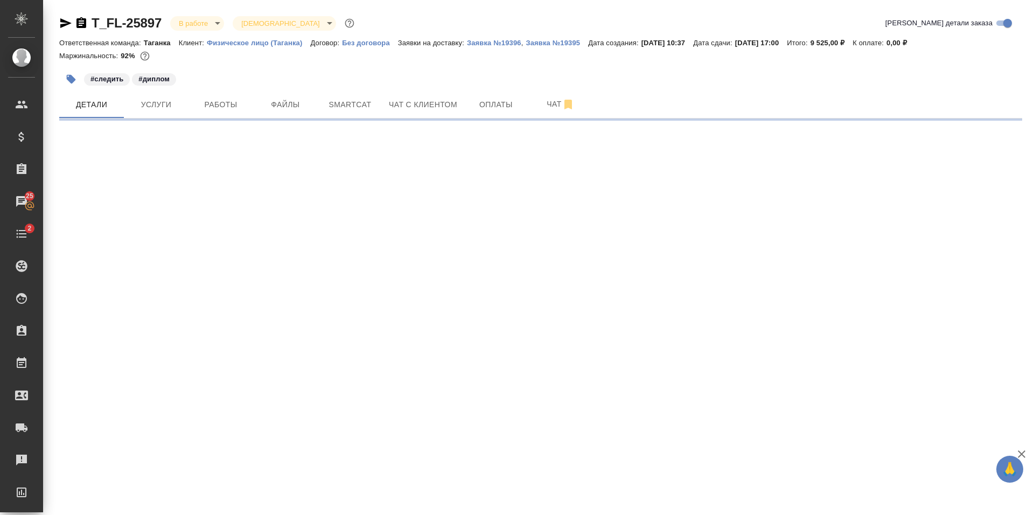
select select "RU"
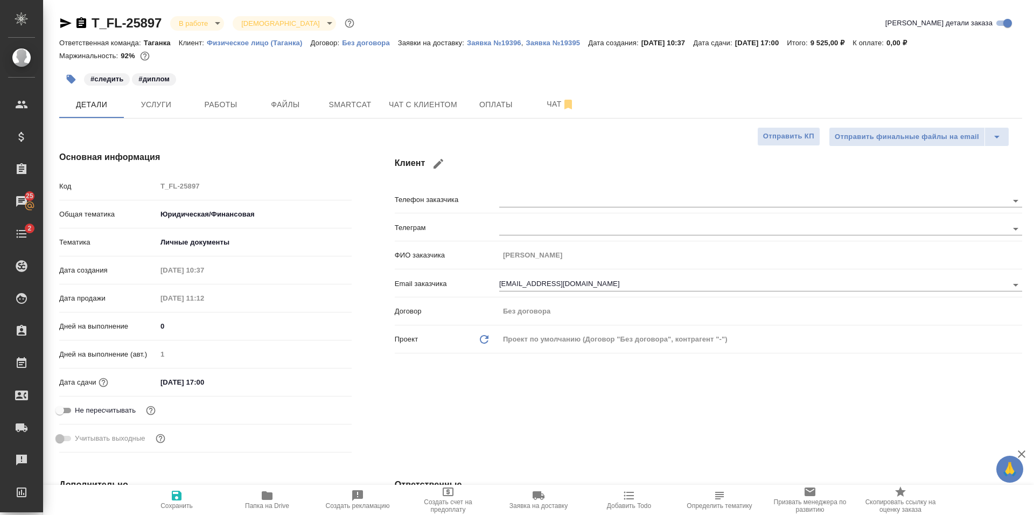
type textarea "x"
click at [166, 108] on span "Услуги" at bounding box center [156, 104] width 52 height 13
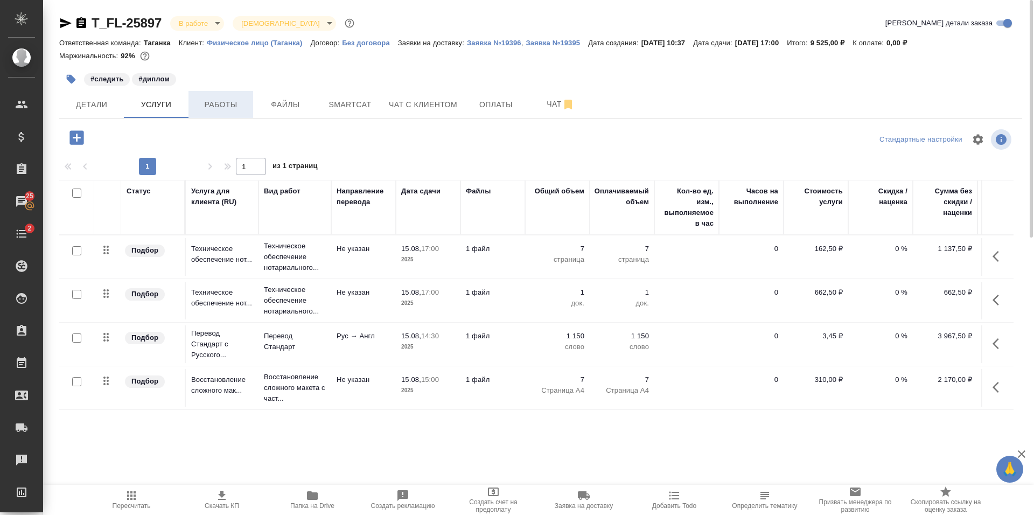
click at [219, 105] on span "Работы" at bounding box center [221, 104] width 52 height 13
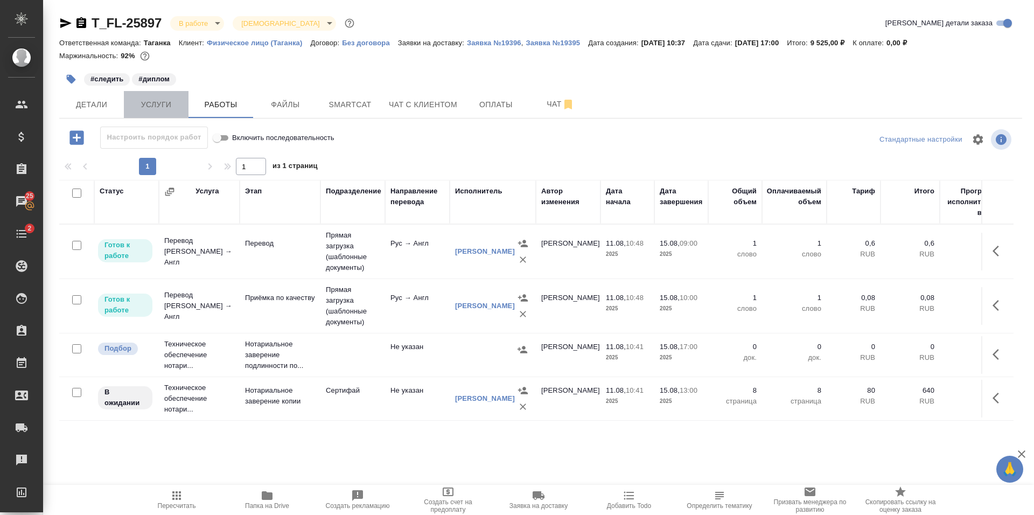
click at [163, 100] on span "Услуги" at bounding box center [156, 104] width 52 height 13
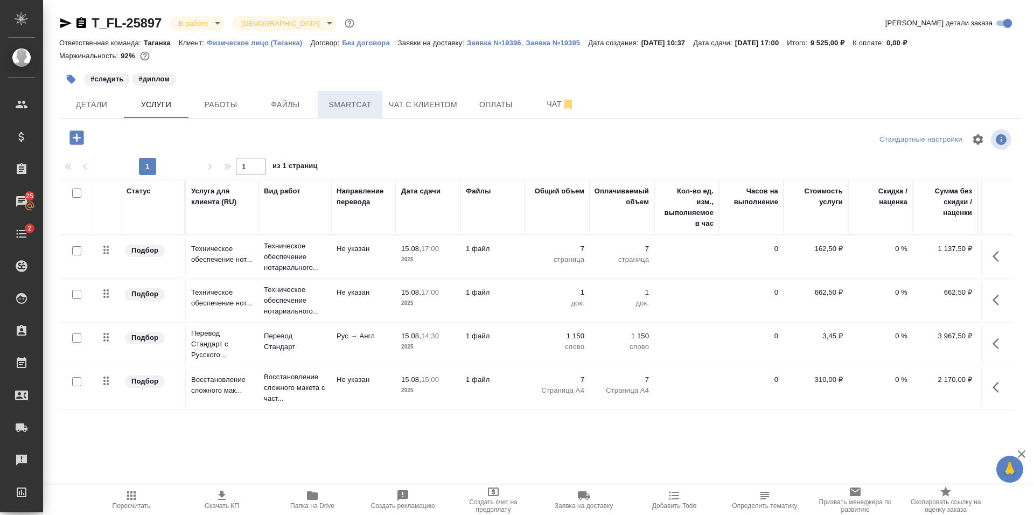
click at [353, 110] on span "Smartcat" at bounding box center [350, 104] width 52 height 13
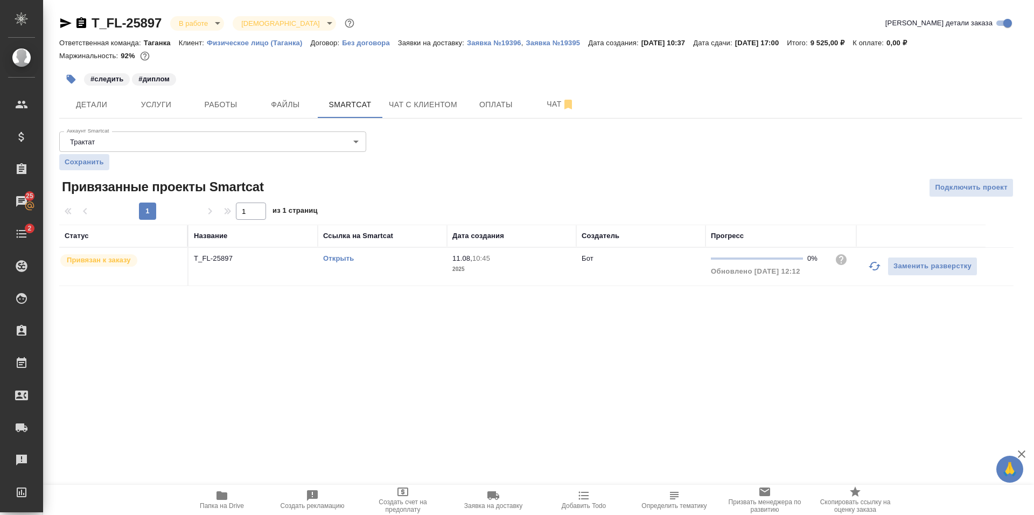
click at [349, 262] on link "Открыть" at bounding box center [338, 258] width 31 height 8
click at [119, 110] on button "Детали" at bounding box center [91, 104] width 65 height 27
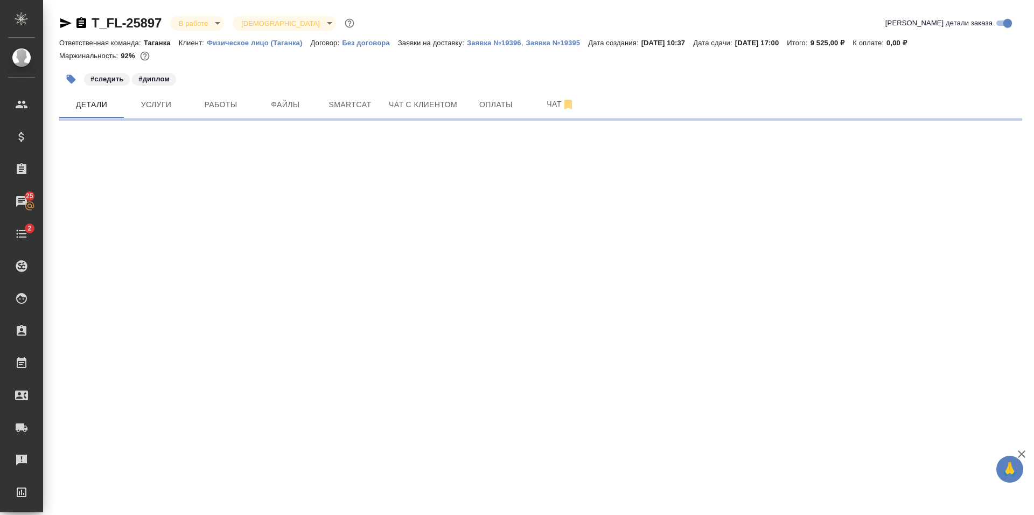
select select "RU"
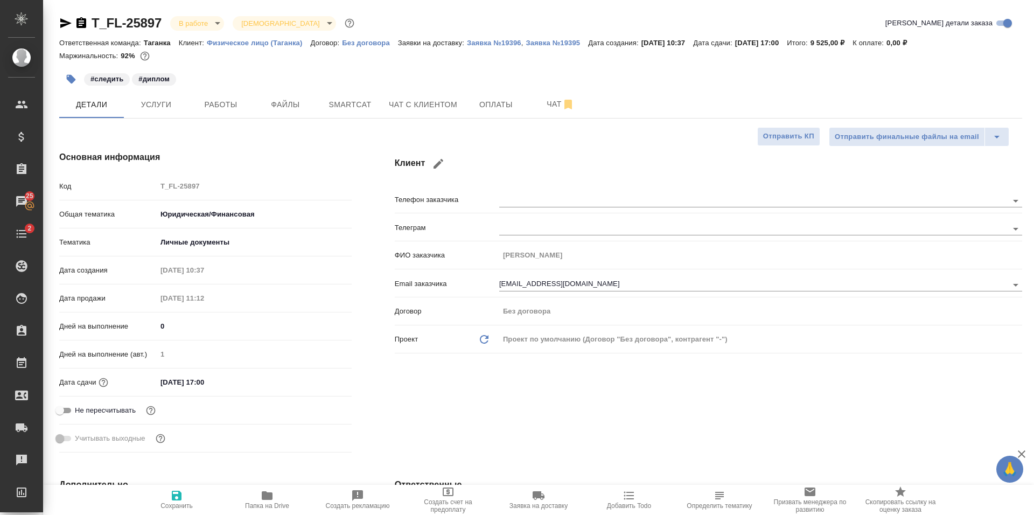
type textarea "x"
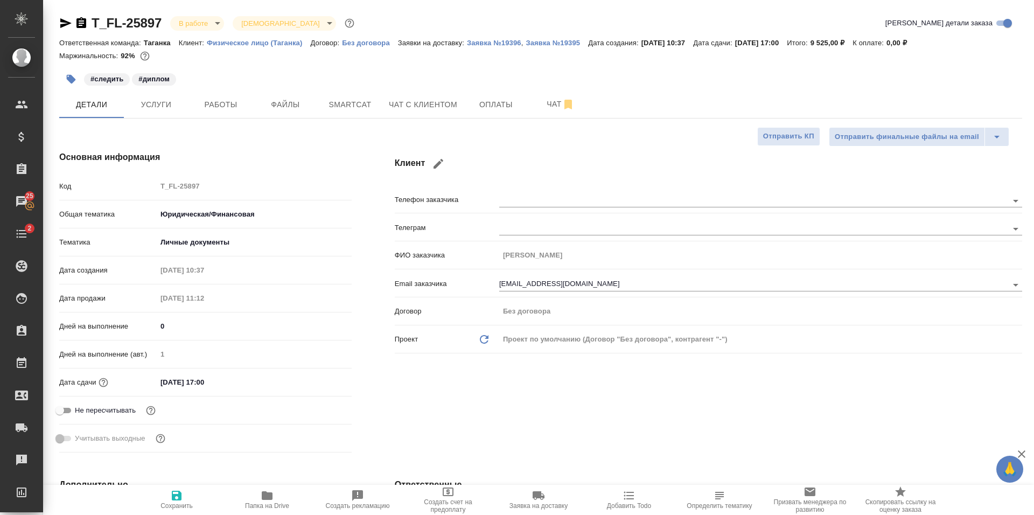
type textarea "x"
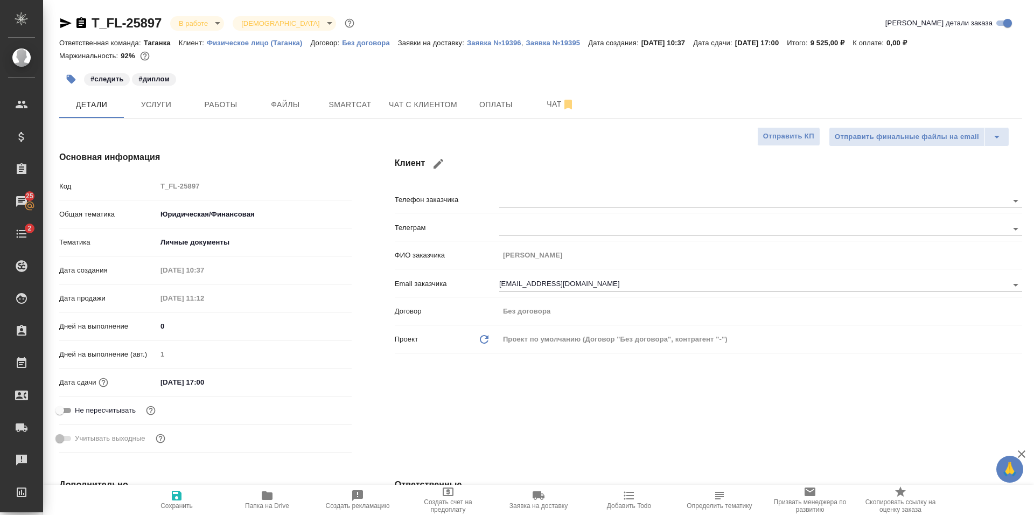
type textarea "x"
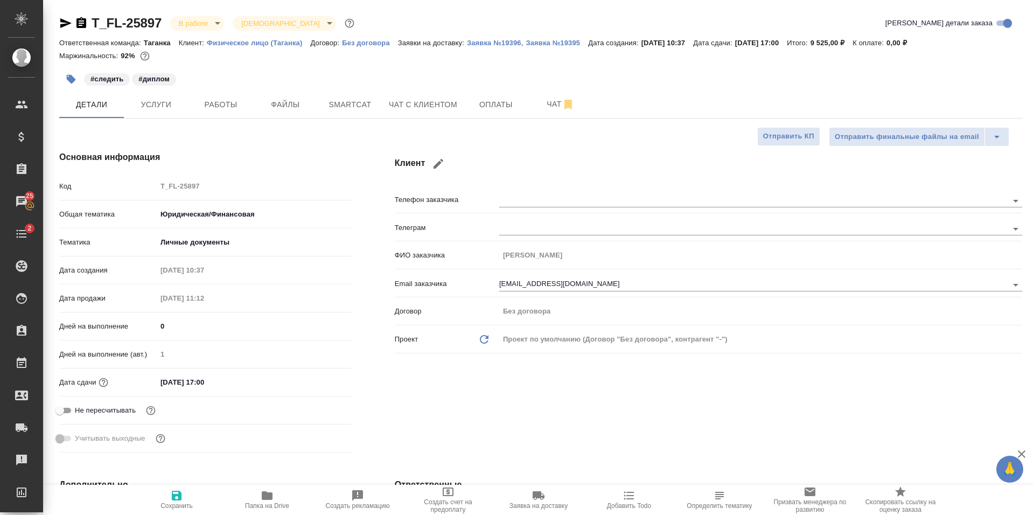
type textarea "x"
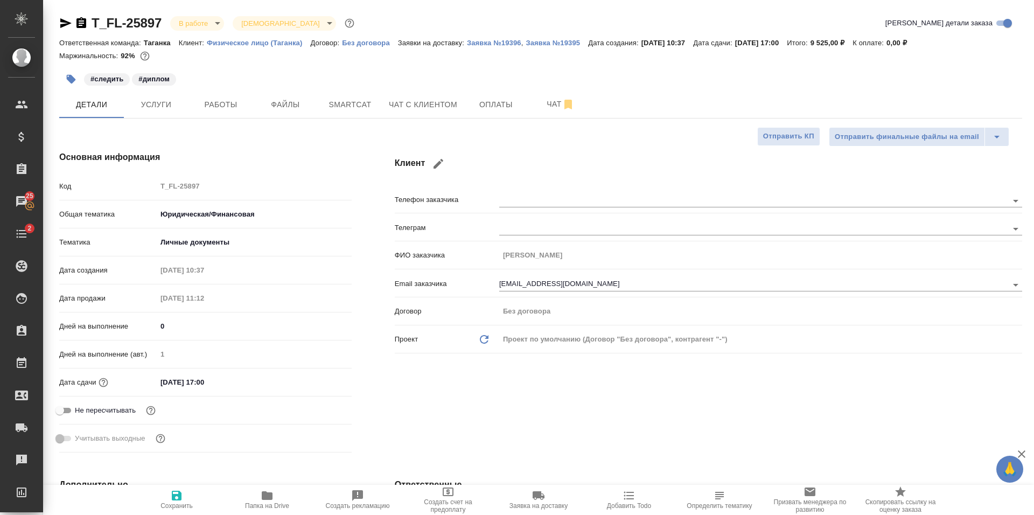
type textarea "x"
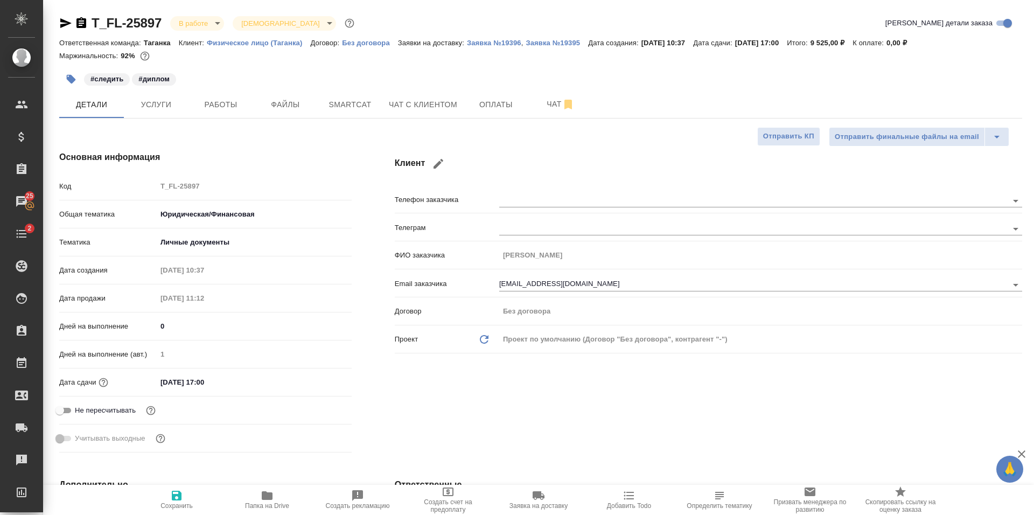
type textarea "x"
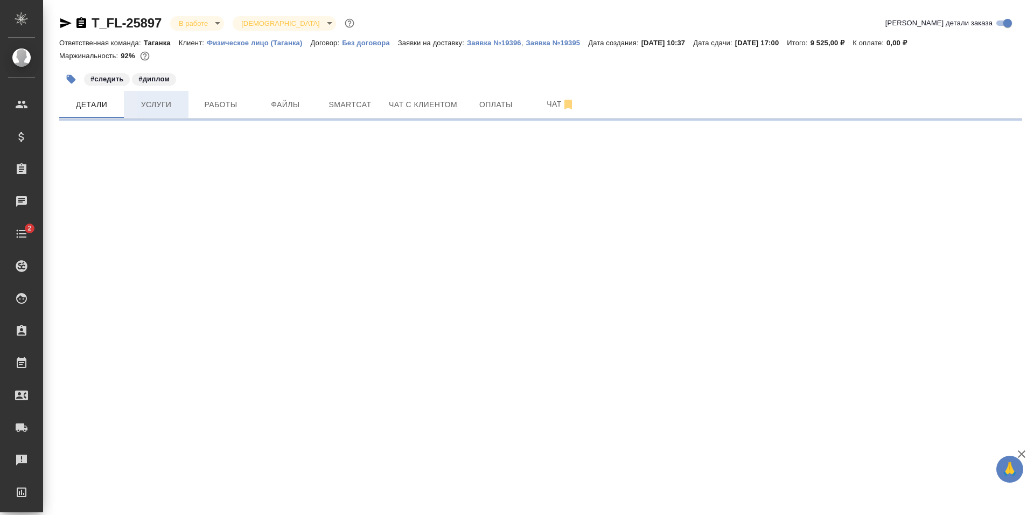
click at [148, 101] on span "Услуги" at bounding box center [156, 104] width 52 height 13
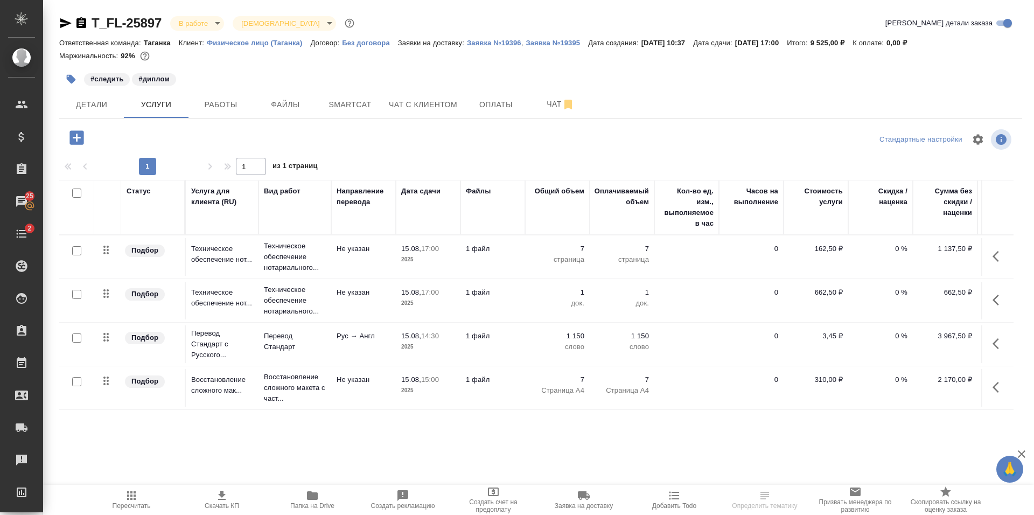
scroll to position [6, 0]
click at [290, 94] on button "Файлы" at bounding box center [285, 104] width 65 height 27
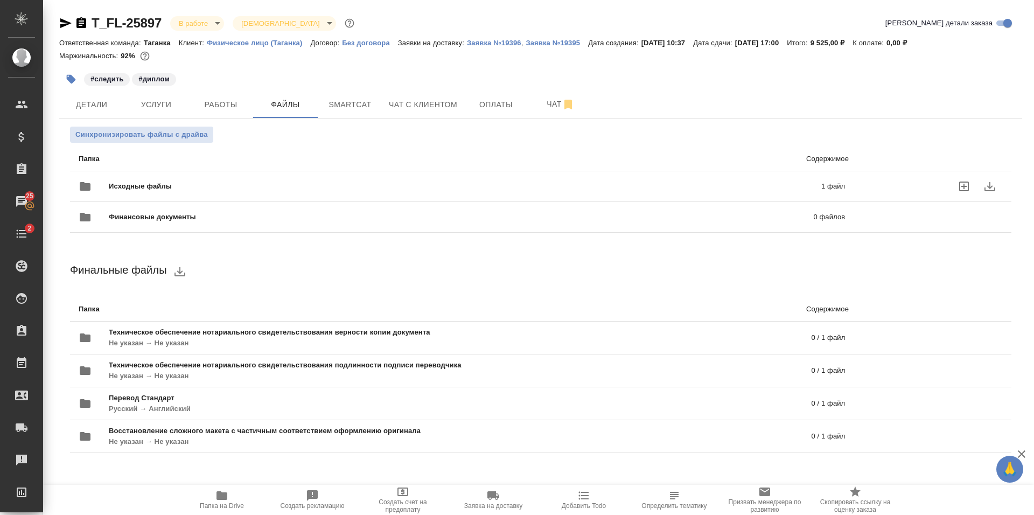
click at [227, 185] on span "Исходные файлы" at bounding box center [303, 186] width 388 height 11
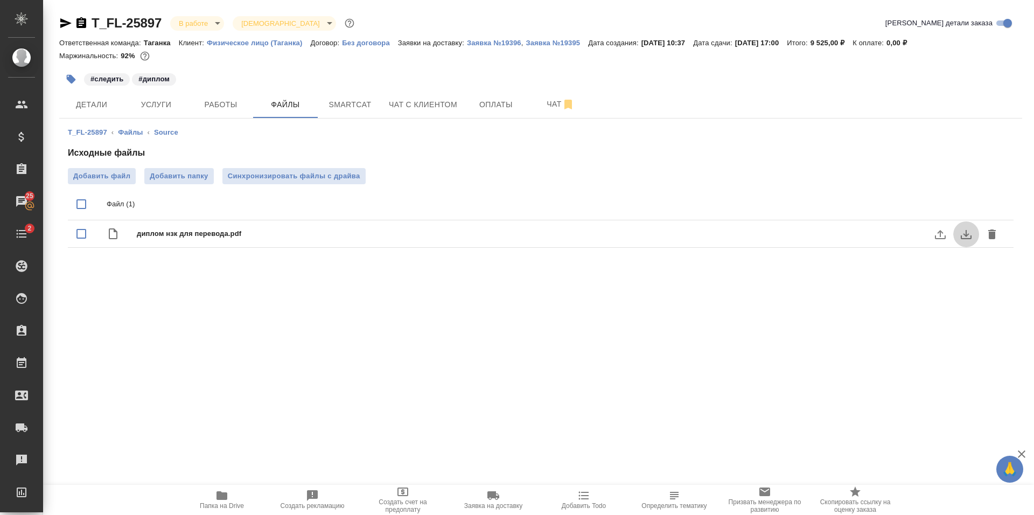
click at [961, 235] on icon "download" at bounding box center [966, 234] width 13 height 13
click at [963, 238] on icon "download" at bounding box center [966, 234] width 13 height 13
click at [154, 115] on button "Услуги" at bounding box center [156, 104] width 65 height 27
